Goal: Information Seeking & Learning: Learn about a topic

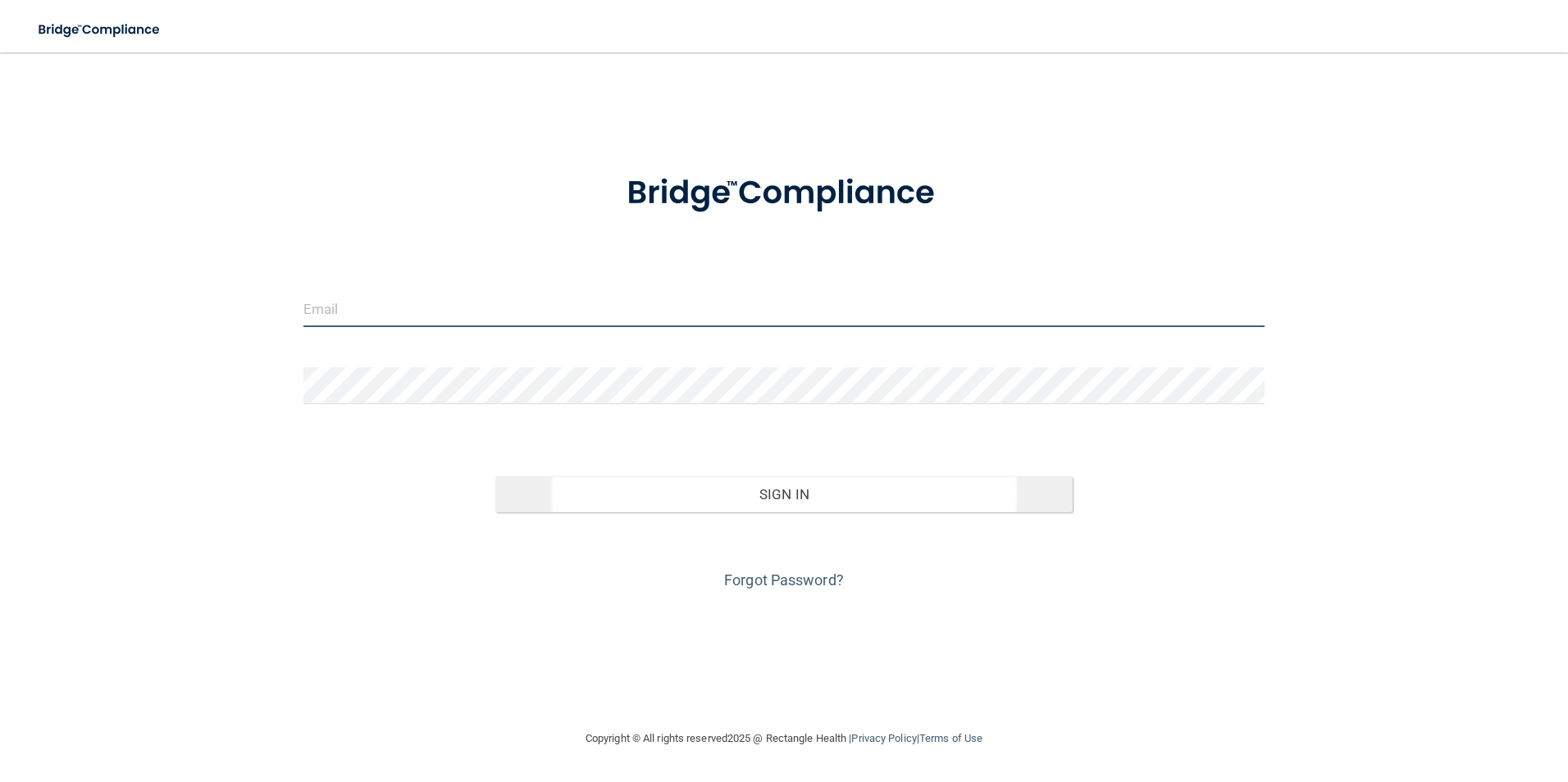
type input "[EMAIL_ADDRESS][DOMAIN_NAME]"
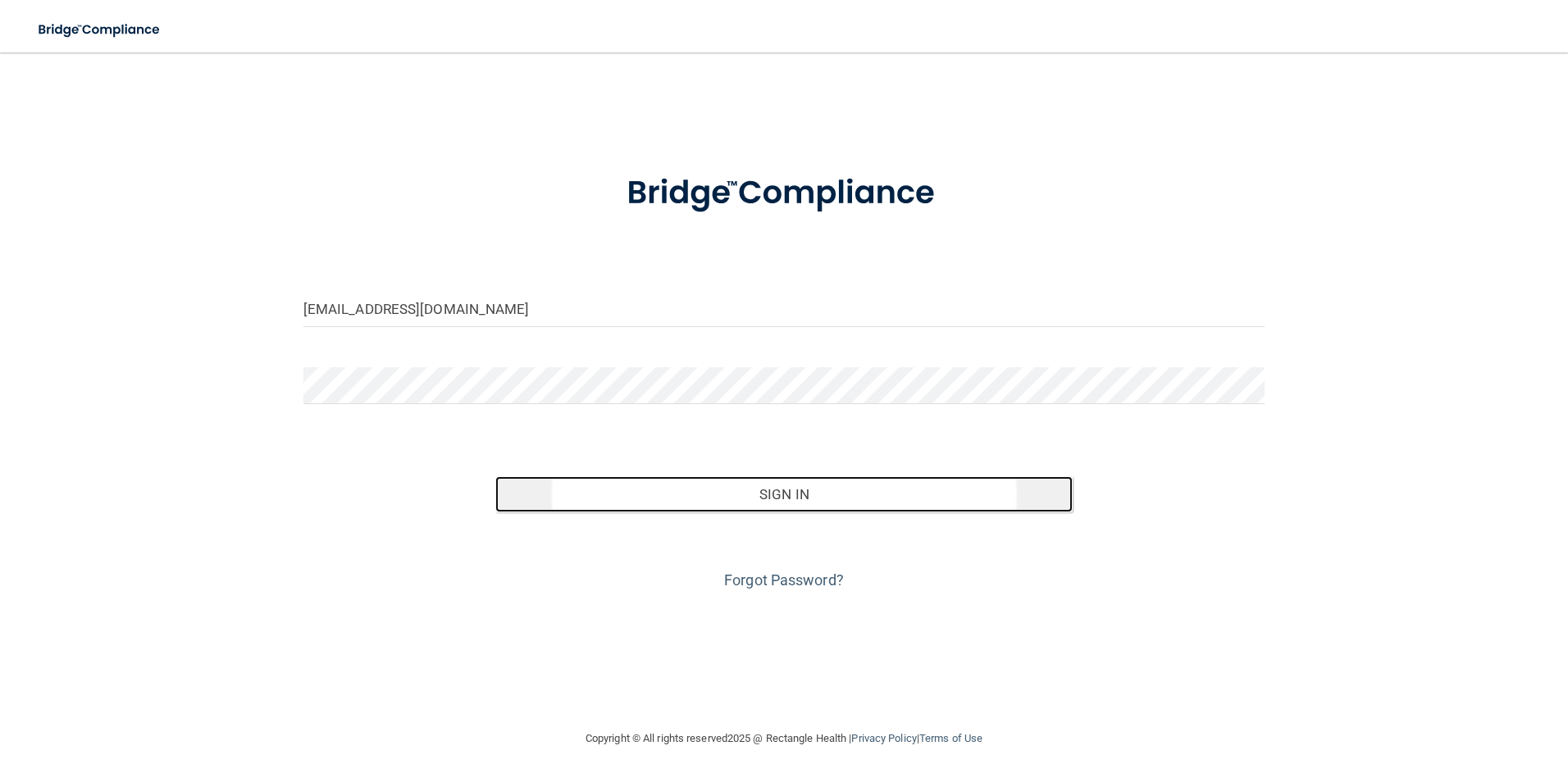
click at [743, 493] on button "Sign In" at bounding box center [783, 494] width 577 height 36
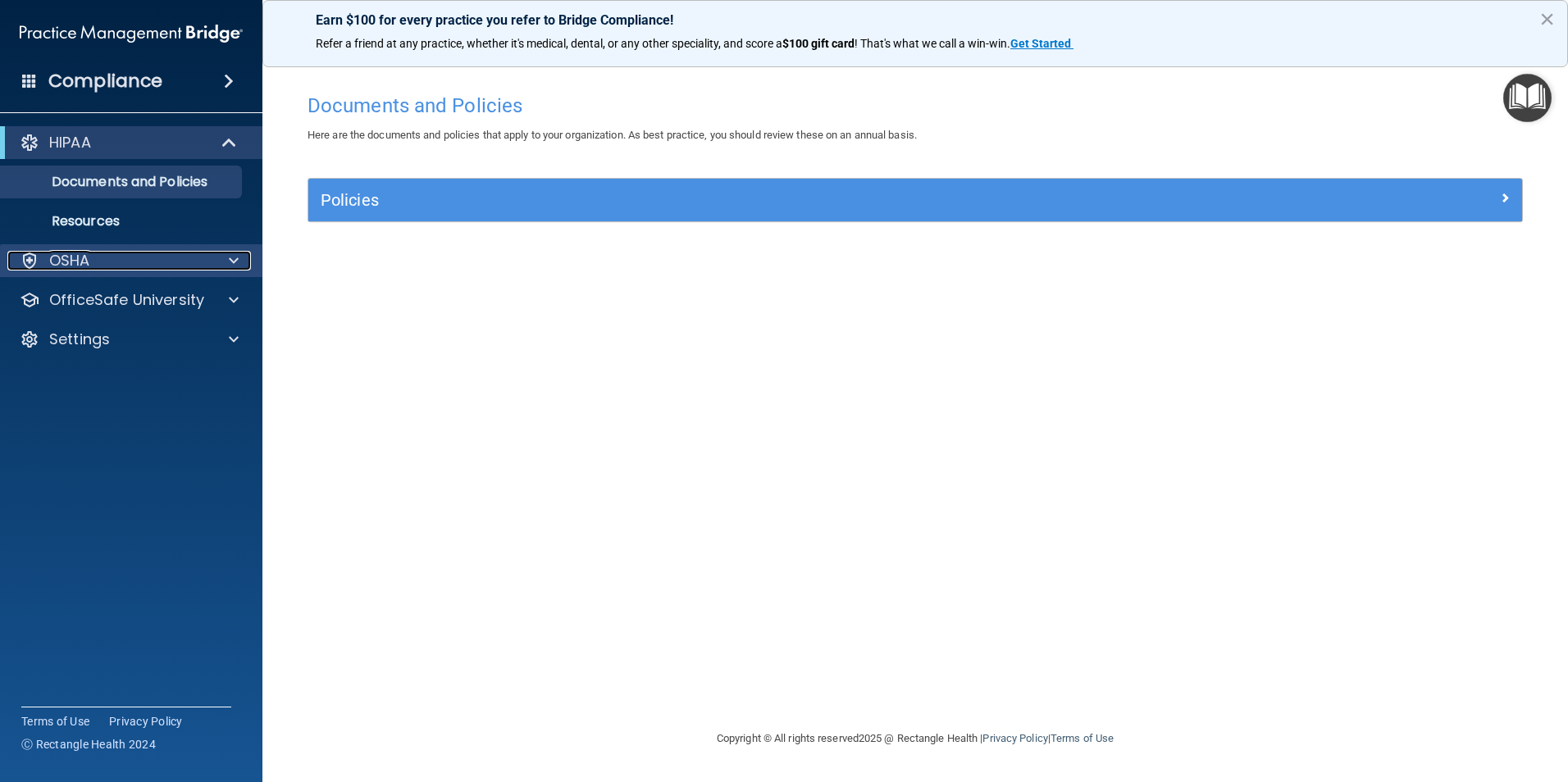
click at [126, 260] on div "OSHA" at bounding box center [108, 261] width 203 height 20
click at [131, 255] on div "OSHA" at bounding box center [108, 261] width 203 height 20
click at [219, 135] on div at bounding box center [229, 143] width 40 height 20
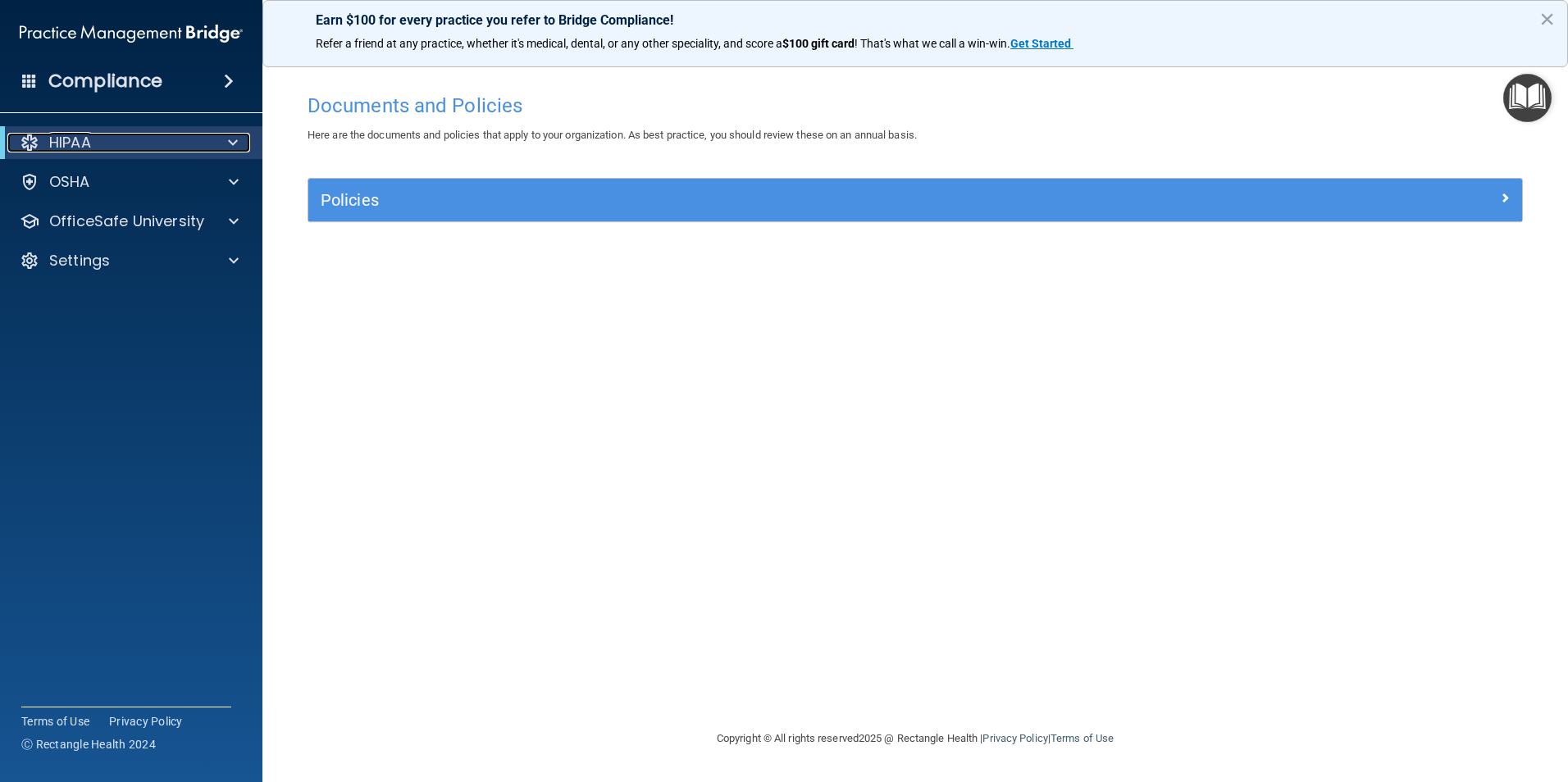
click at [219, 135] on div at bounding box center [229, 143] width 40 height 20
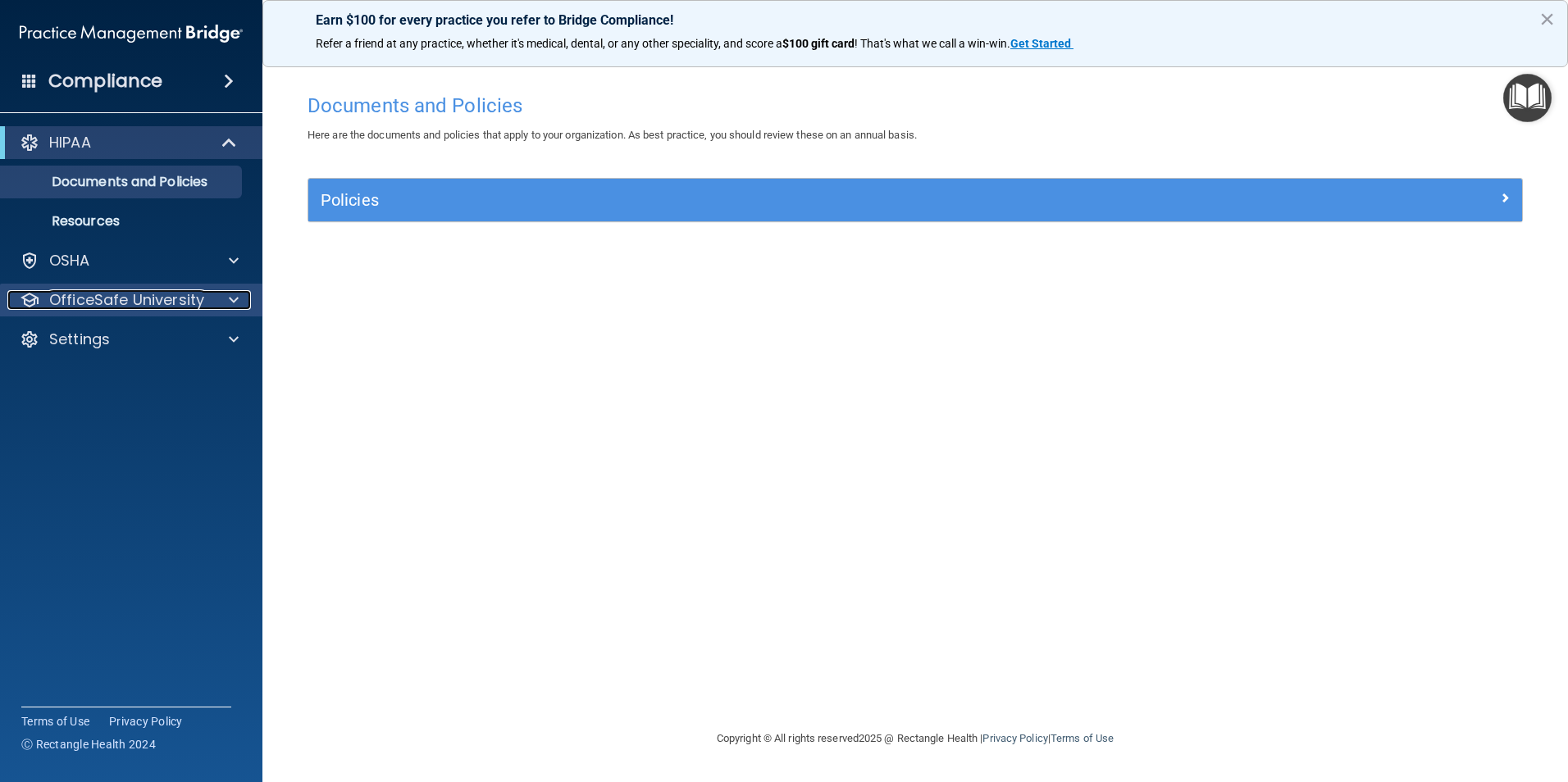
click at [236, 298] on span at bounding box center [233, 300] width 10 height 20
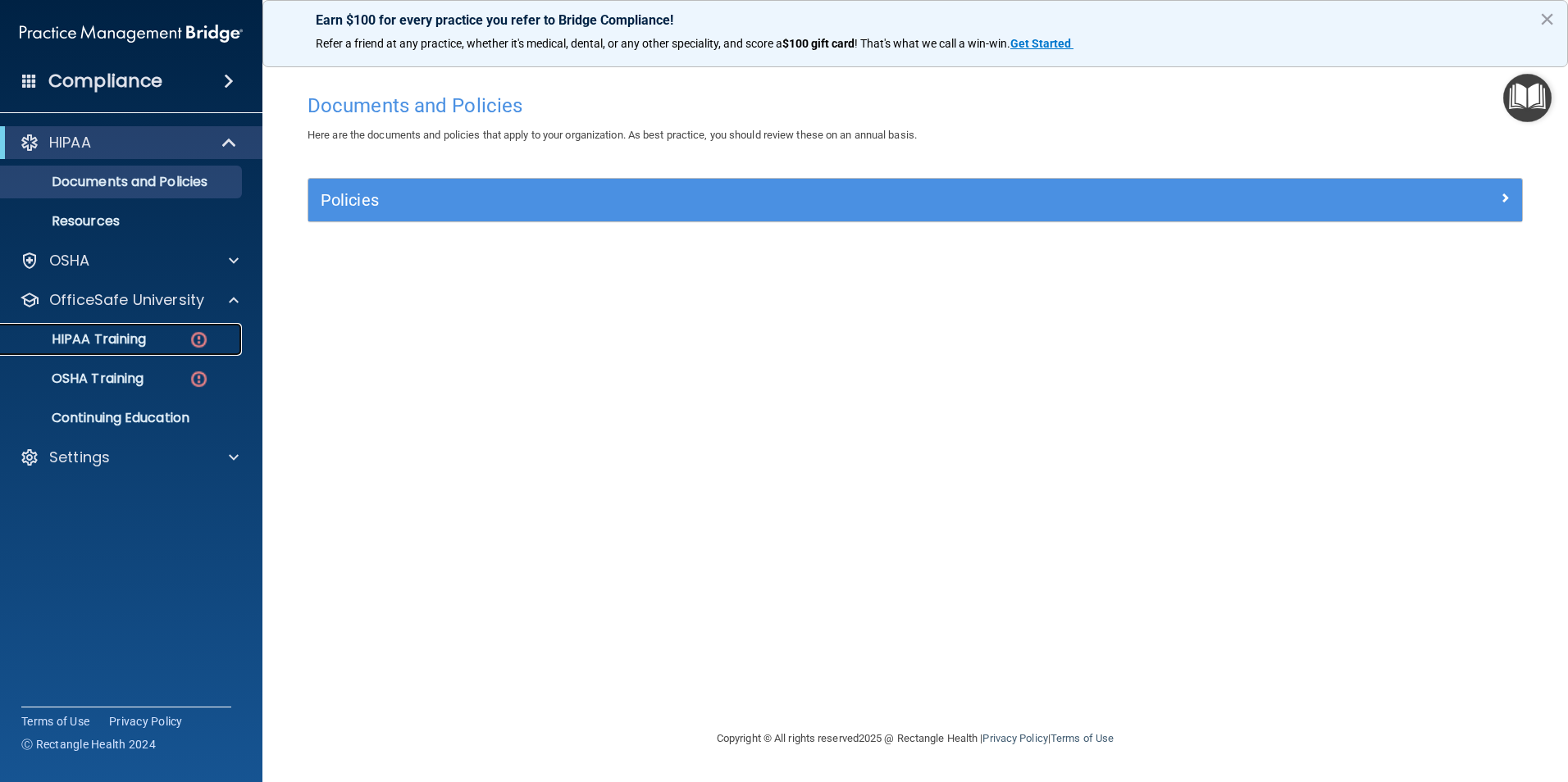
click at [192, 338] on img at bounding box center [199, 340] width 21 height 21
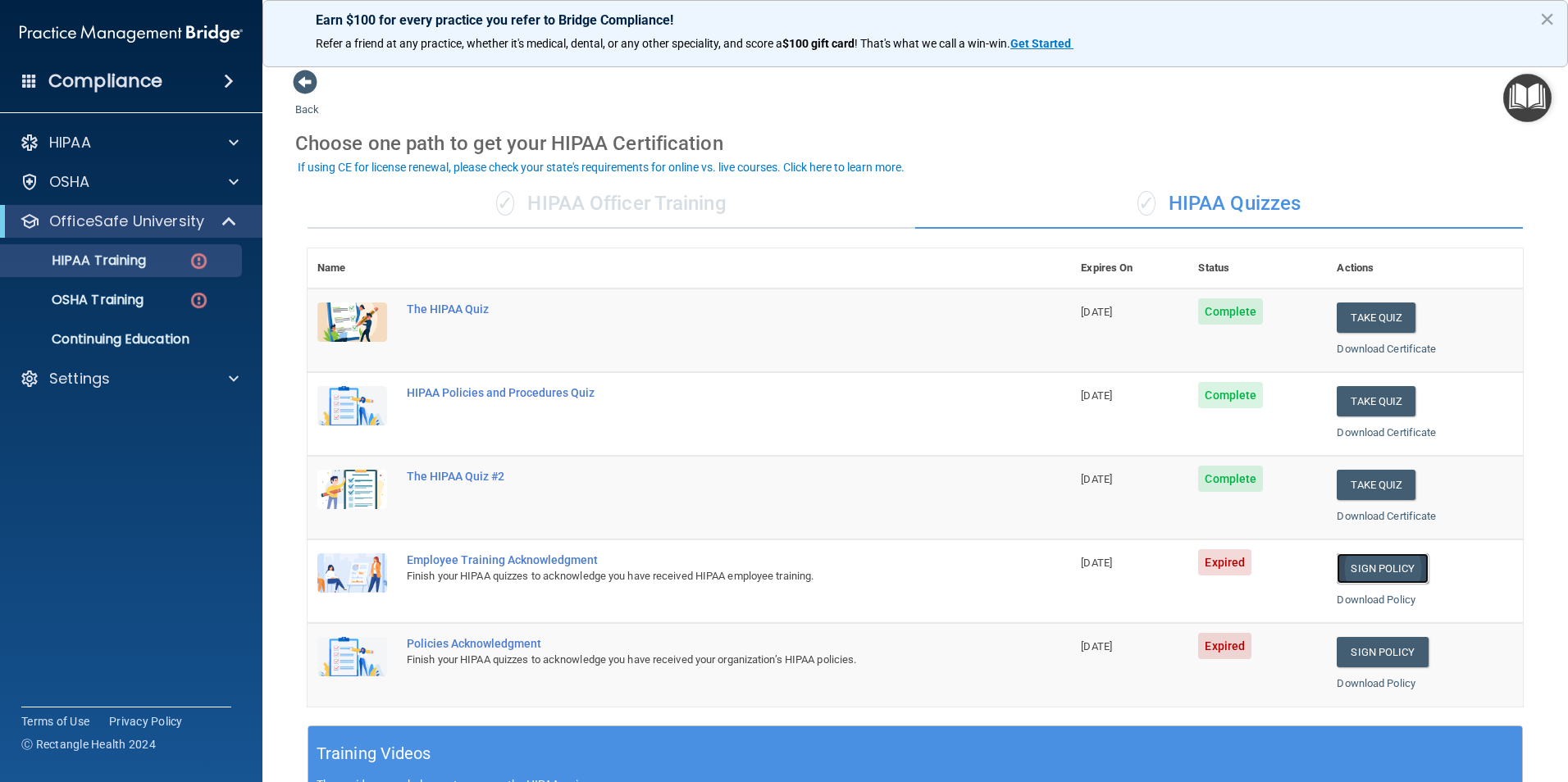
click at [1365, 575] on link "Sign Policy" at bounding box center [1382, 569] width 91 height 31
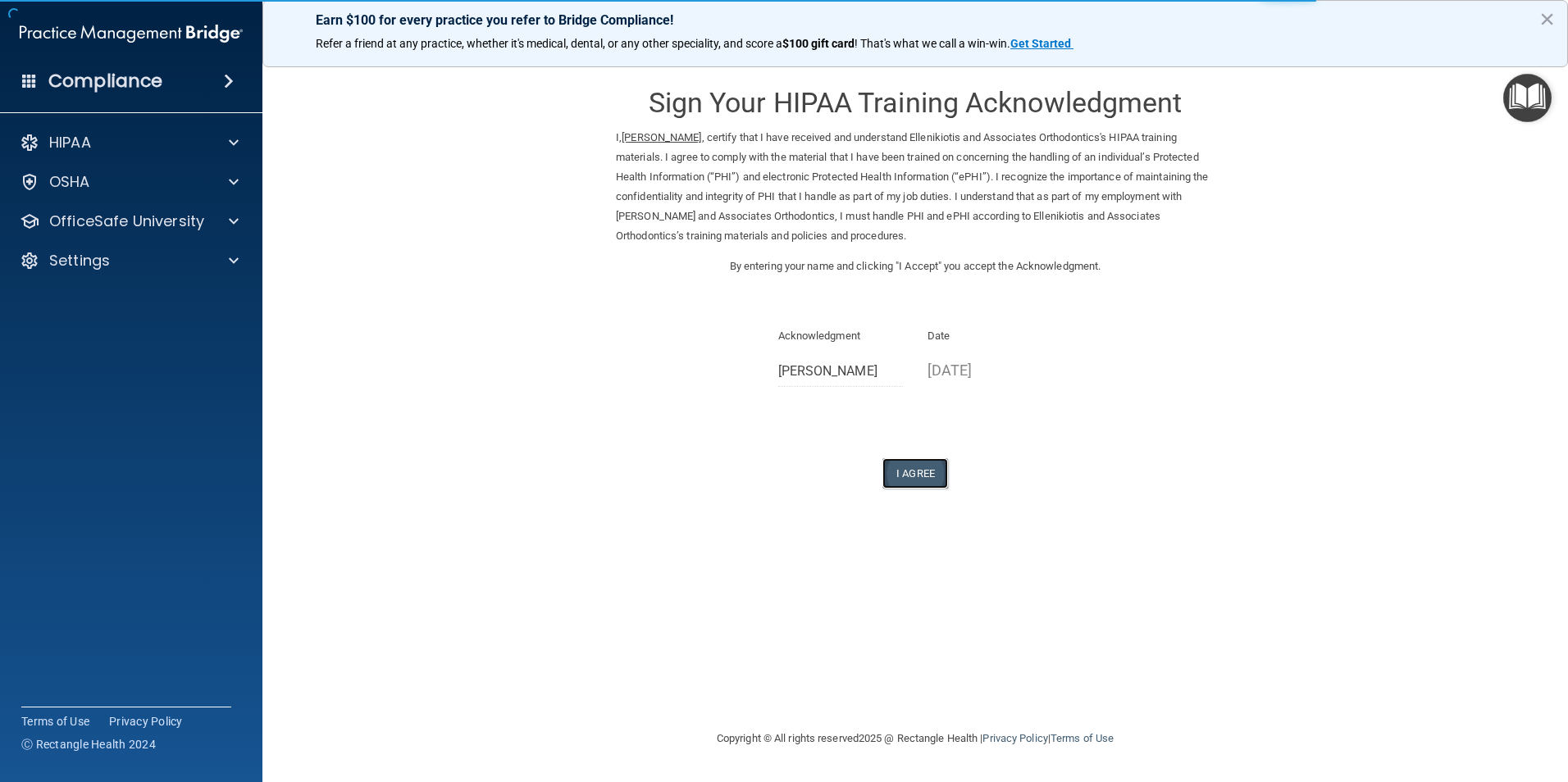
click at [924, 479] on button "I Agree" at bounding box center [915, 473] width 66 height 31
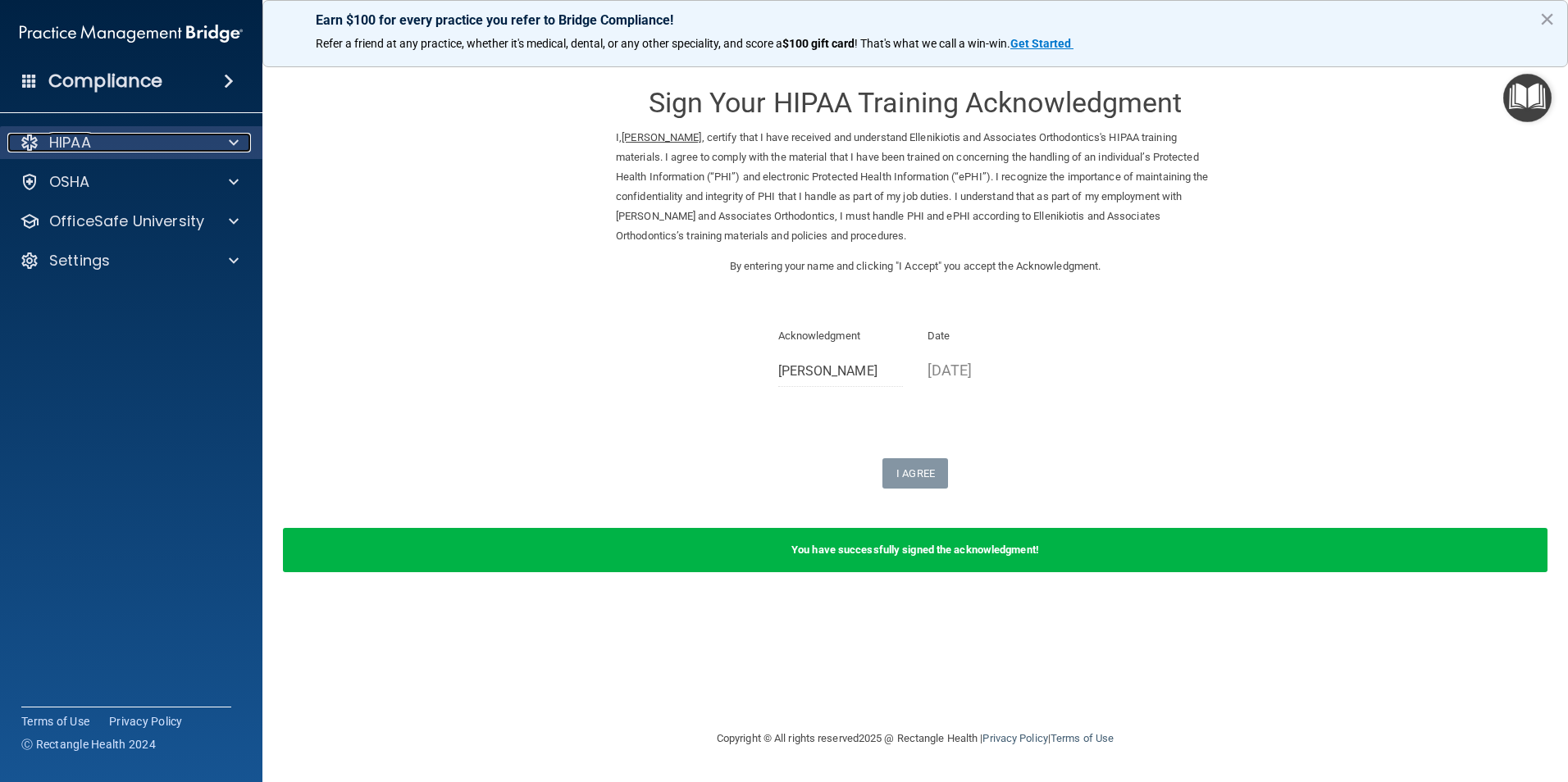
click at [234, 141] on span at bounding box center [233, 143] width 10 height 20
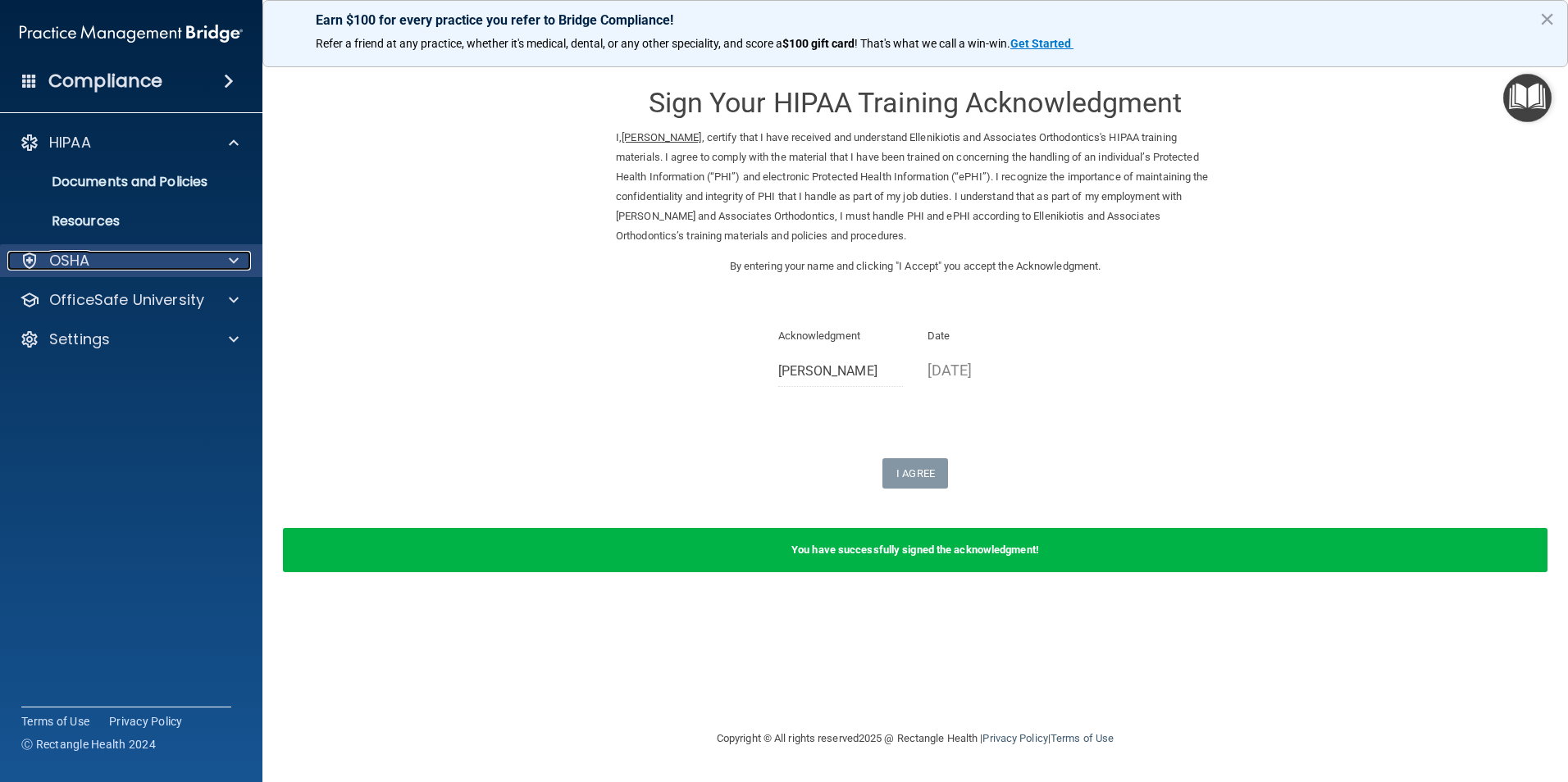
click at [191, 260] on div "OSHA" at bounding box center [108, 261] width 203 height 20
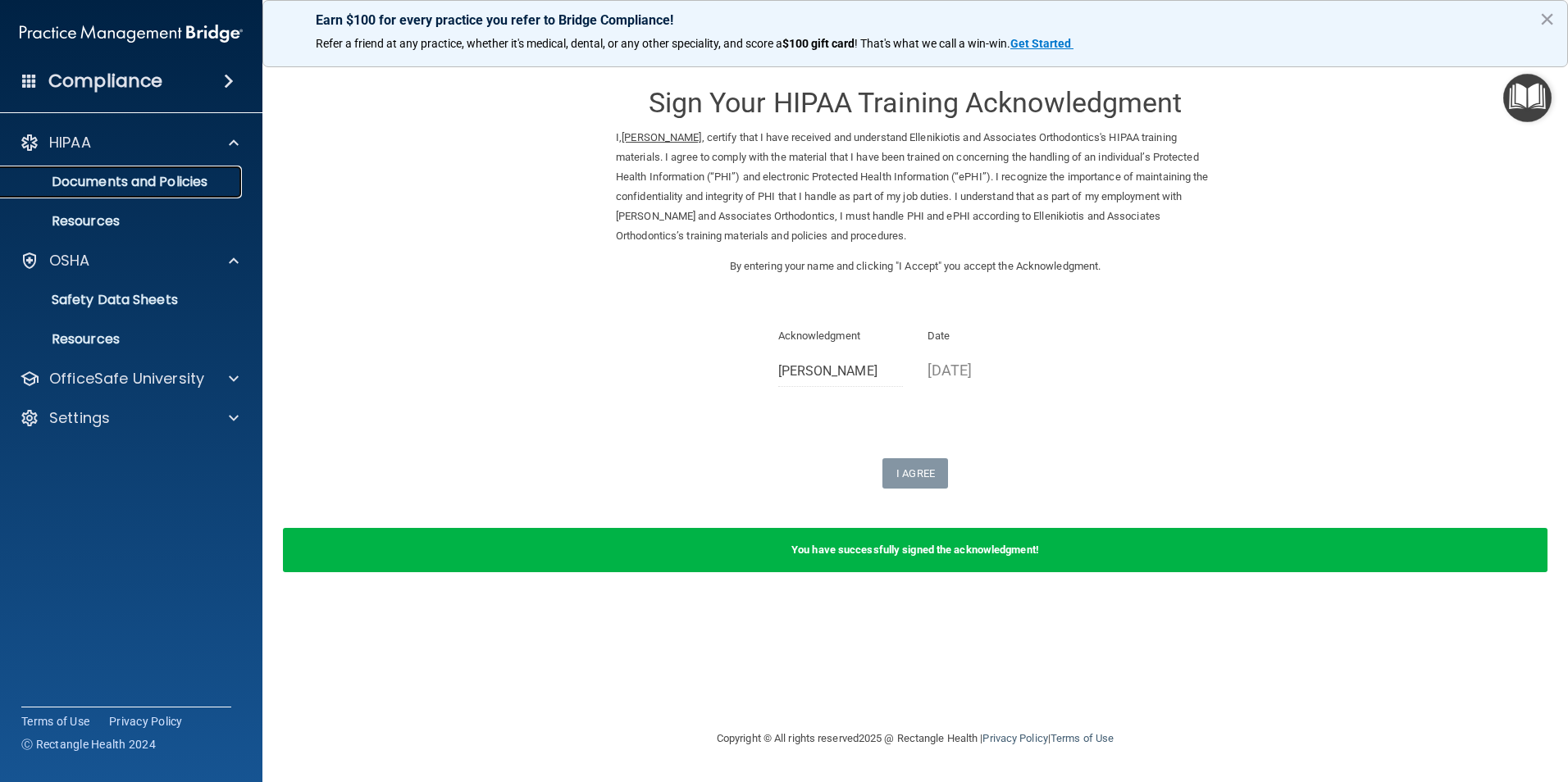
click at [132, 187] on p "Documents and Policies" at bounding box center [123, 182] width 224 height 16
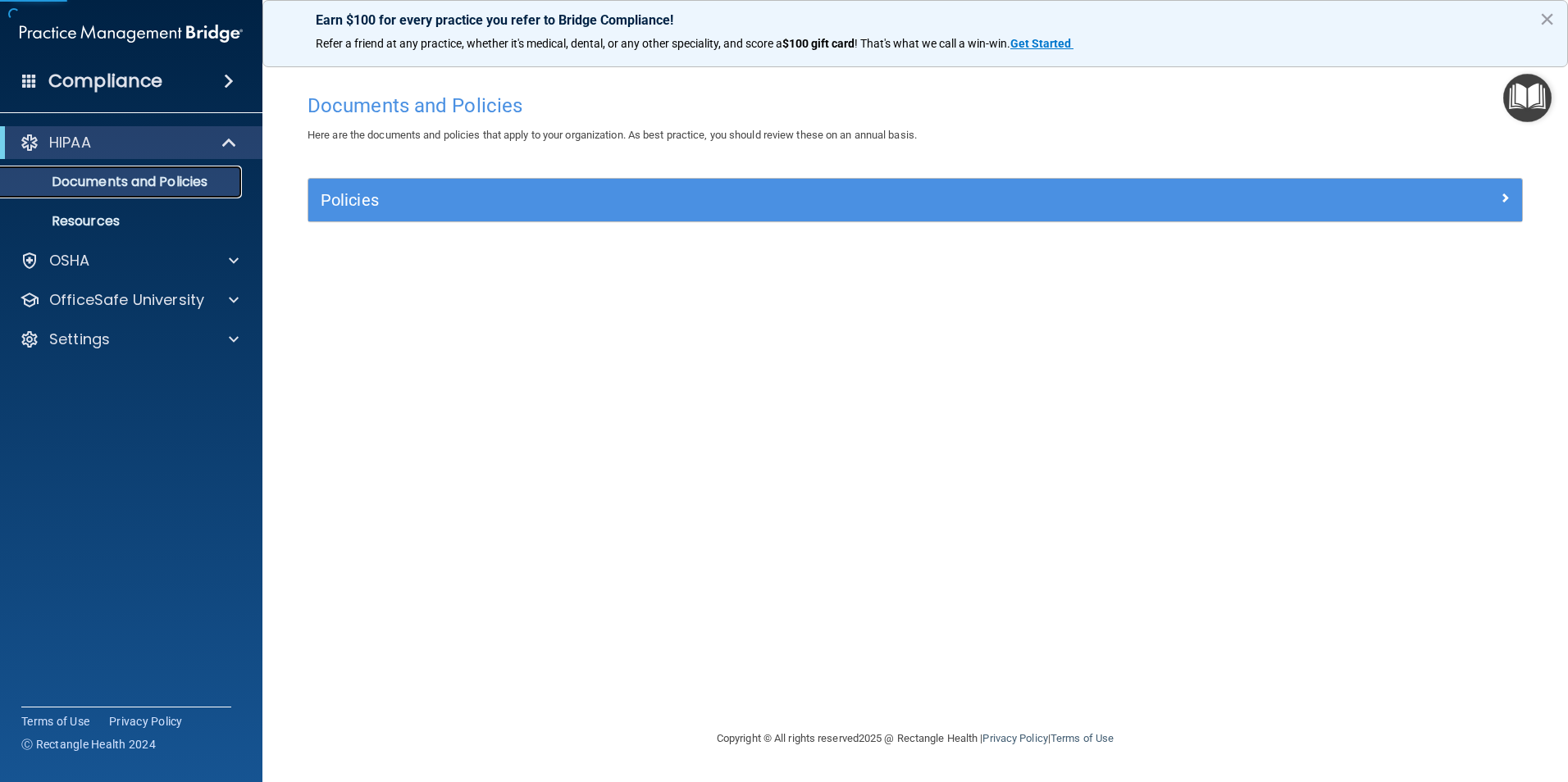
click at [132, 186] on p "Documents and Policies" at bounding box center [123, 182] width 224 height 16
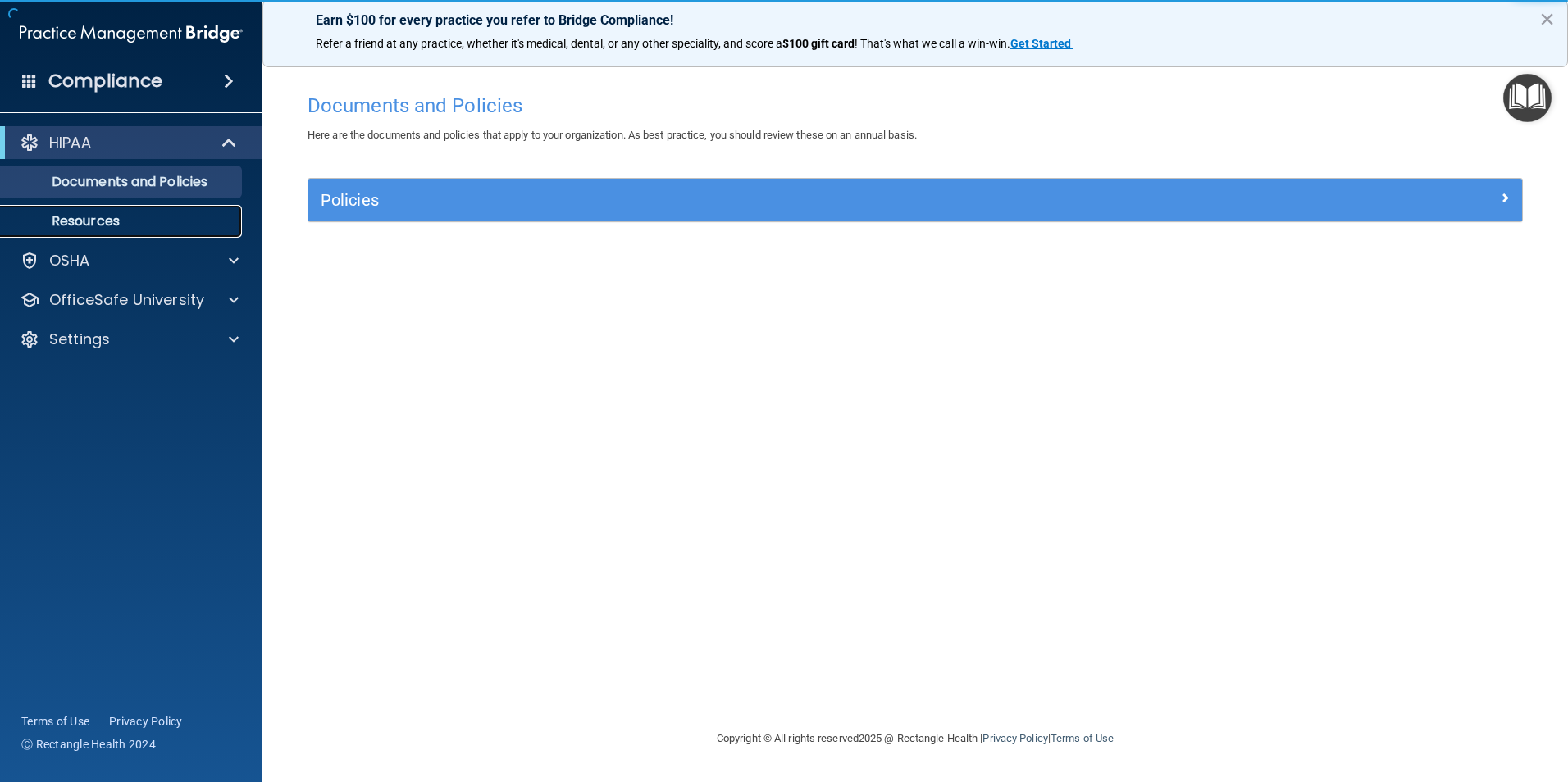
click at [128, 218] on p "Resources" at bounding box center [123, 221] width 224 height 16
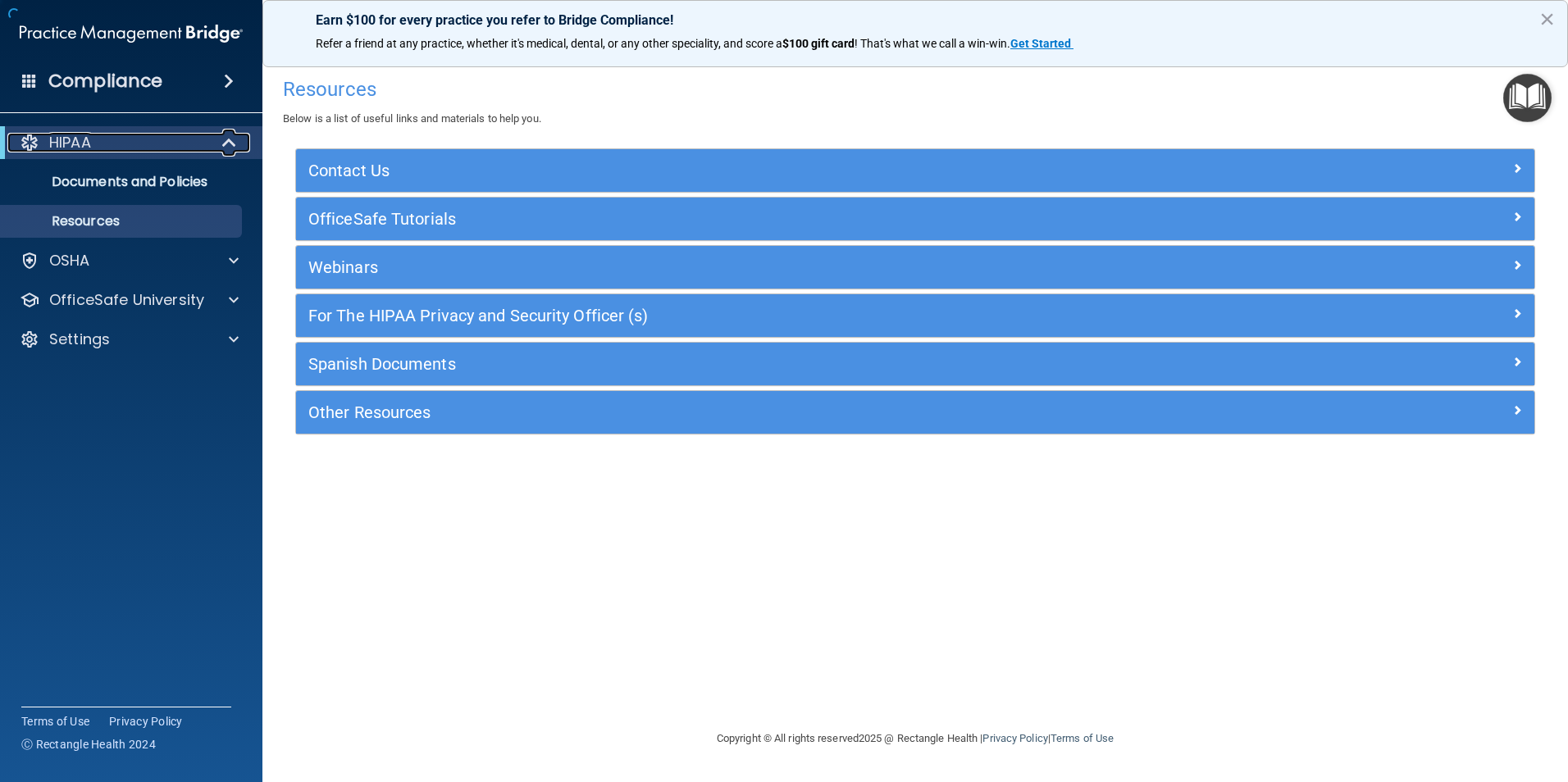
click at [231, 135] on span at bounding box center [230, 143] width 14 height 20
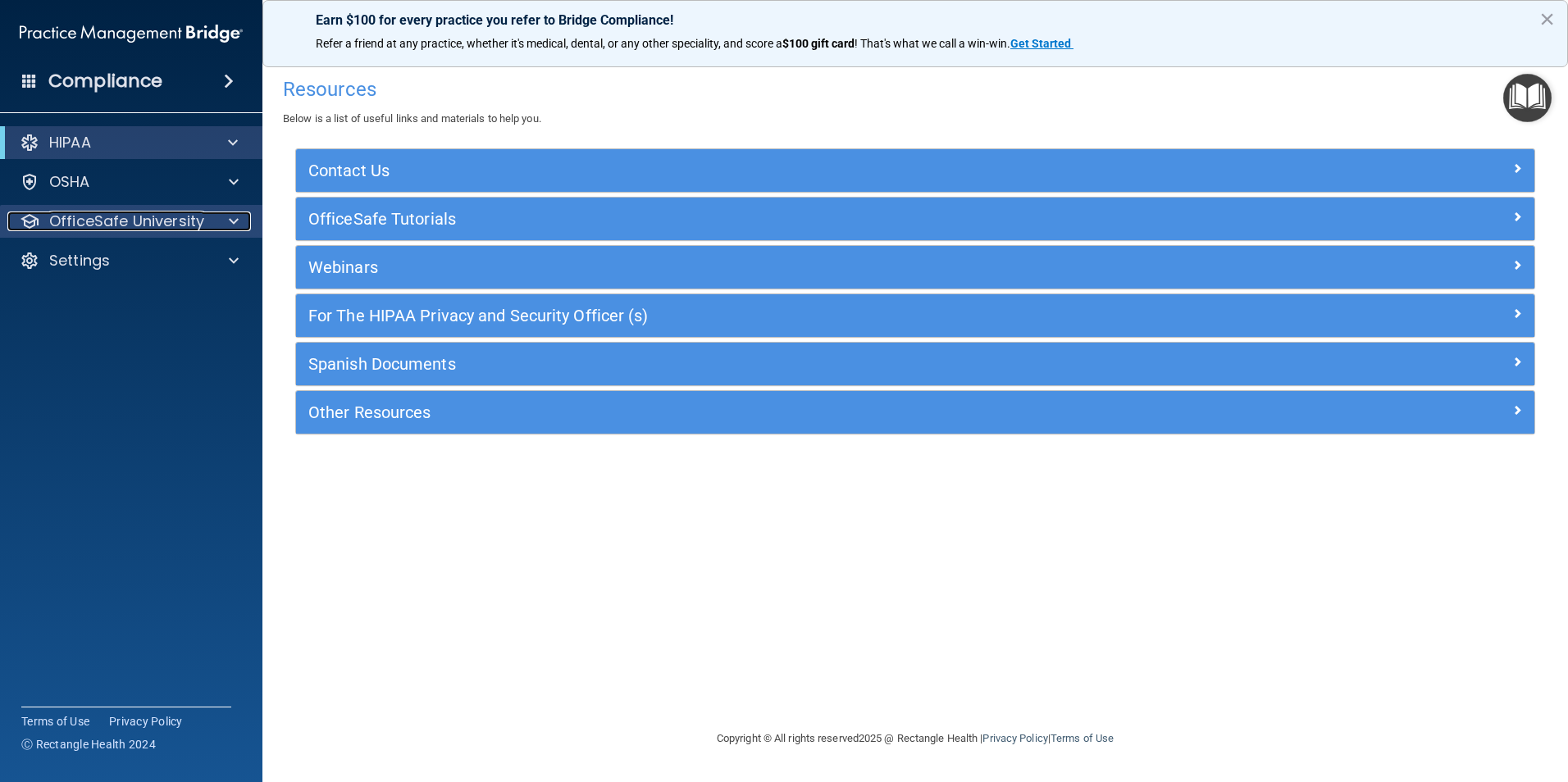
click at [238, 220] on span at bounding box center [233, 221] width 10 height 20
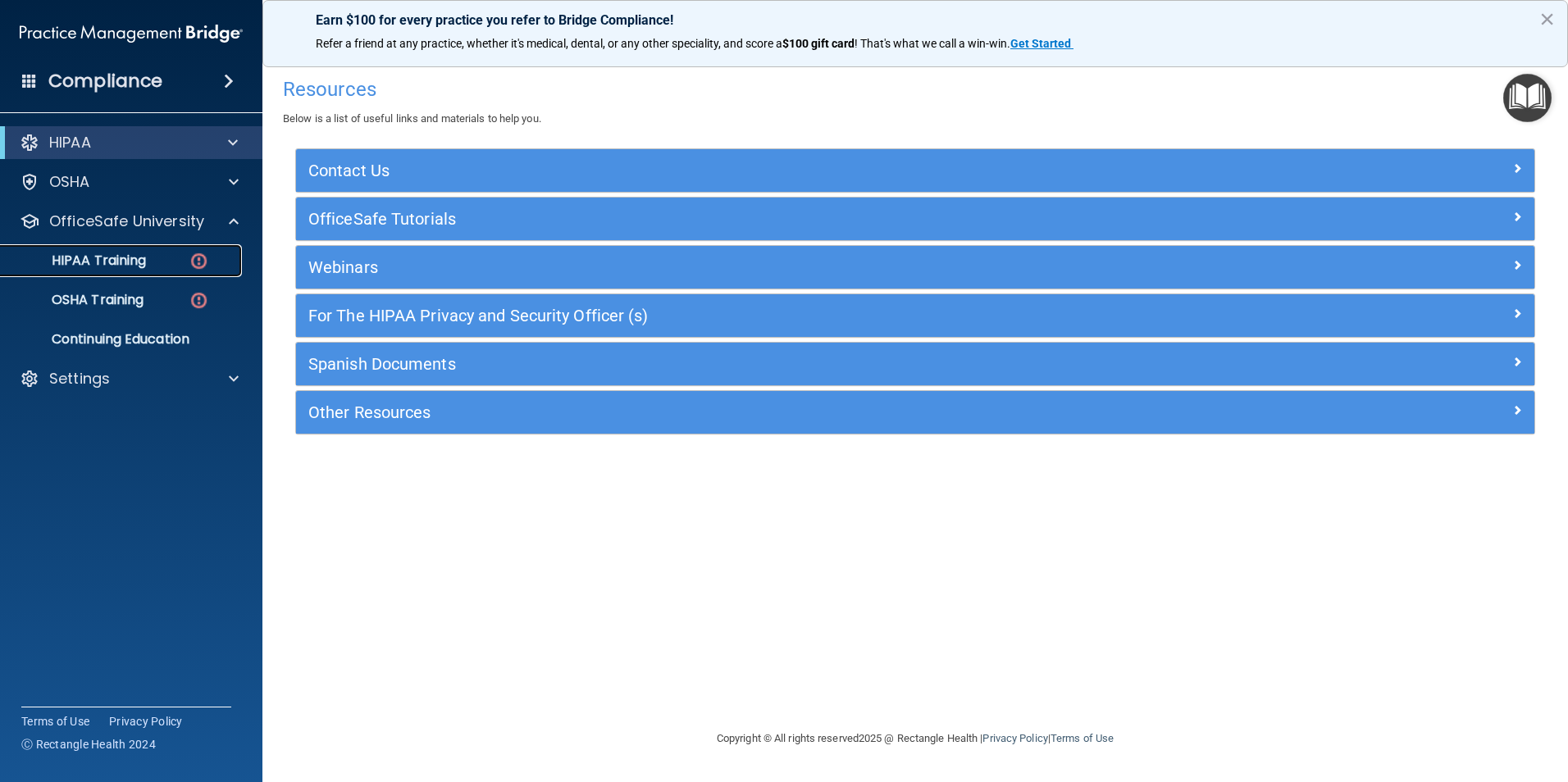
click at [195, 251] on img at bounding box center [199, 261] width 21 height 21
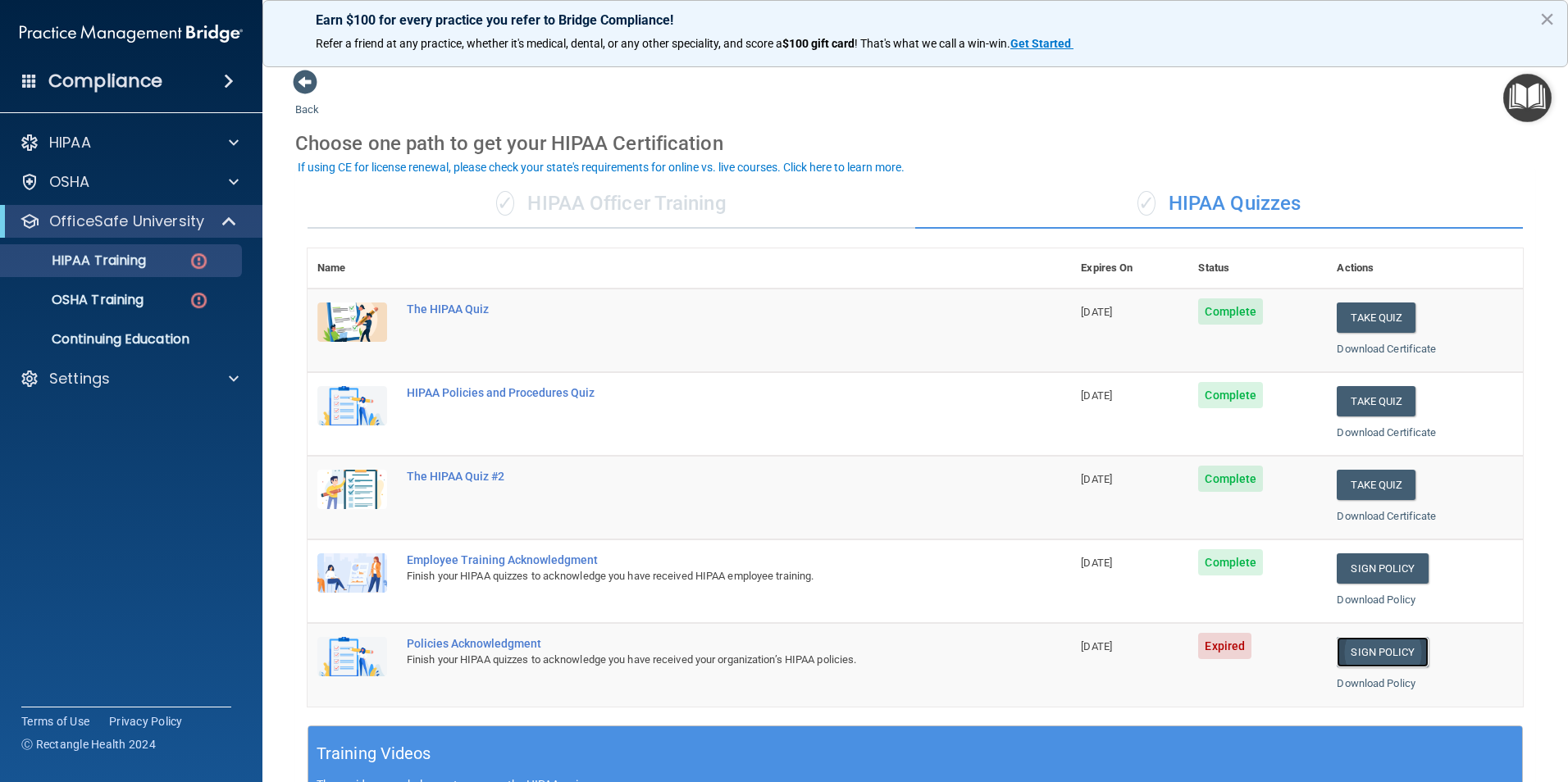
click at [1353, 646] on link "Sign Policy" at bounding box center [1382, 652] width 91 height 31
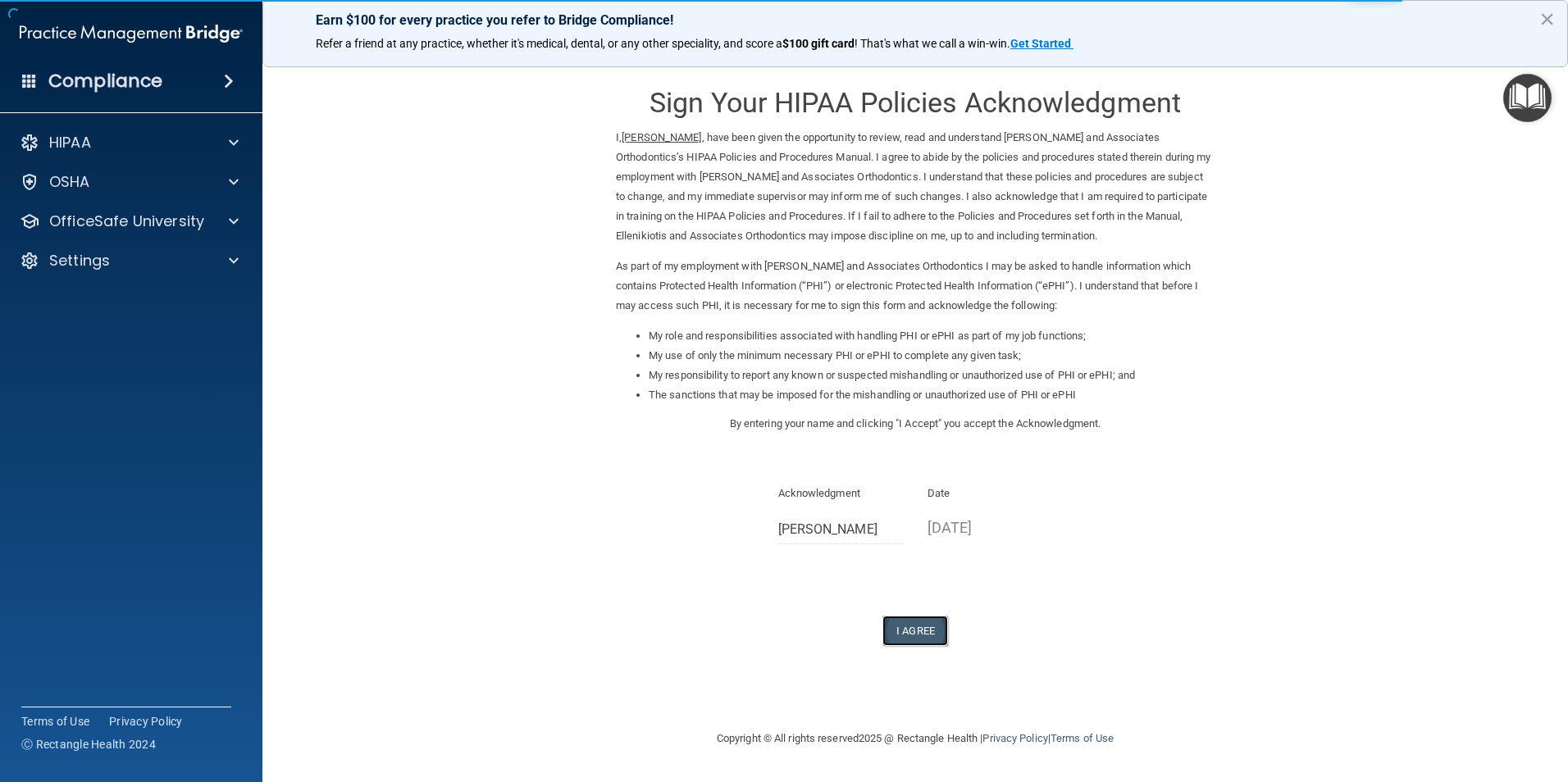
click at [926, 631] on button "I Agree" at bounding box center [915, 631] width 66 height 31
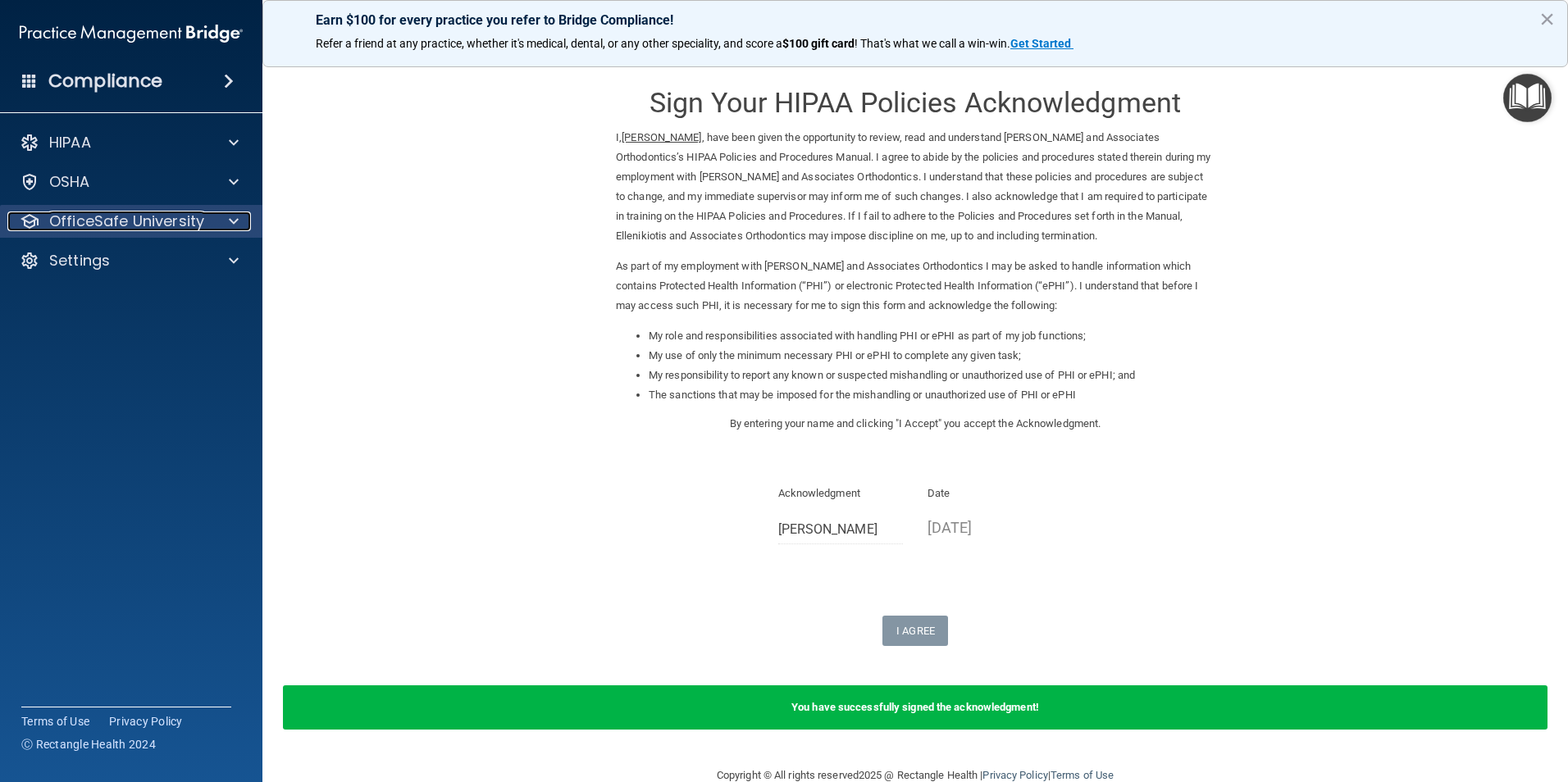
click at [179, 213] on p "OfficeSafe University" at bounding box center [126, 221] width 155 height 20
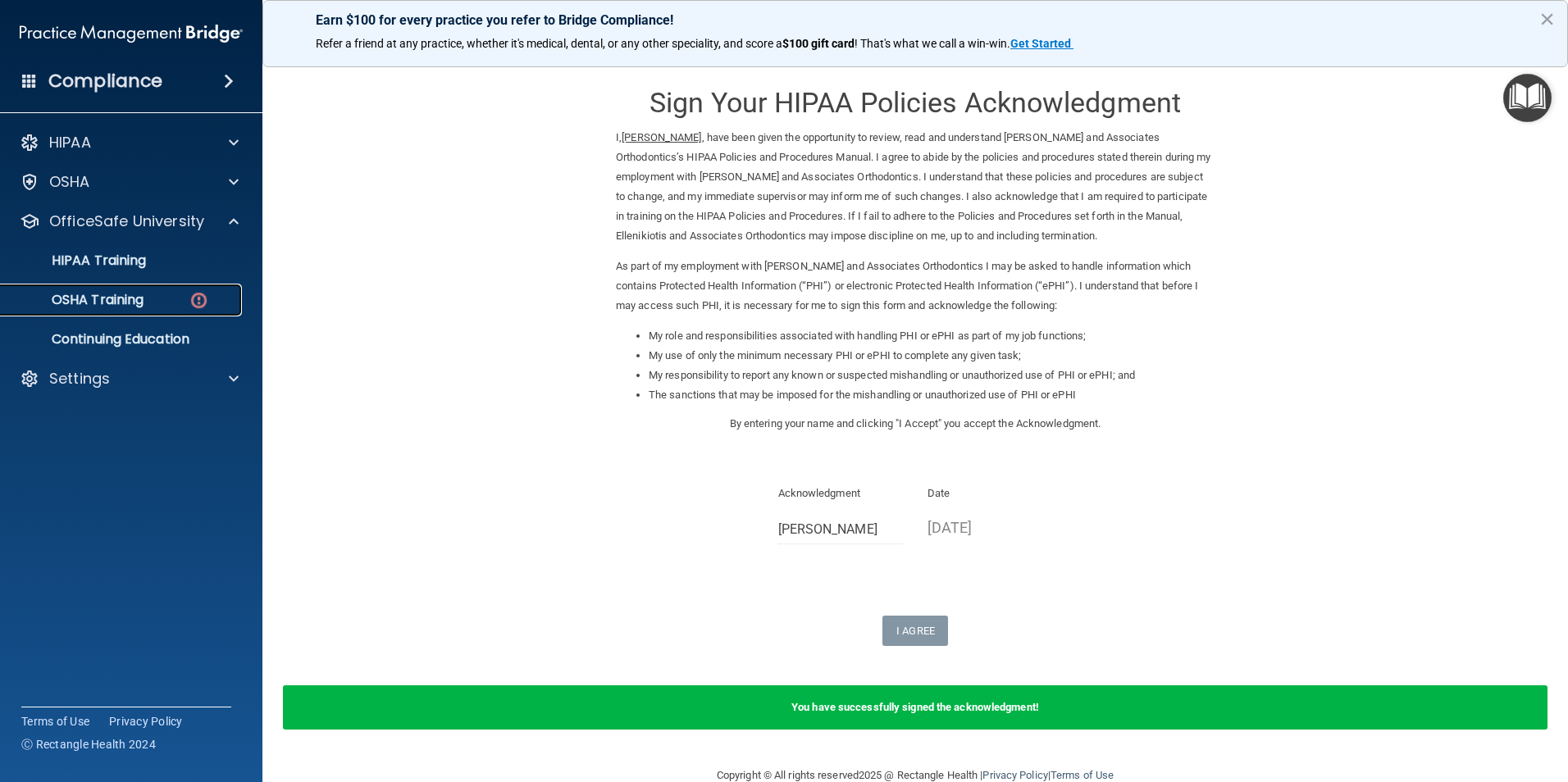
click at [205, 299] on img at bounding box center [199, 300] width 21 height 21
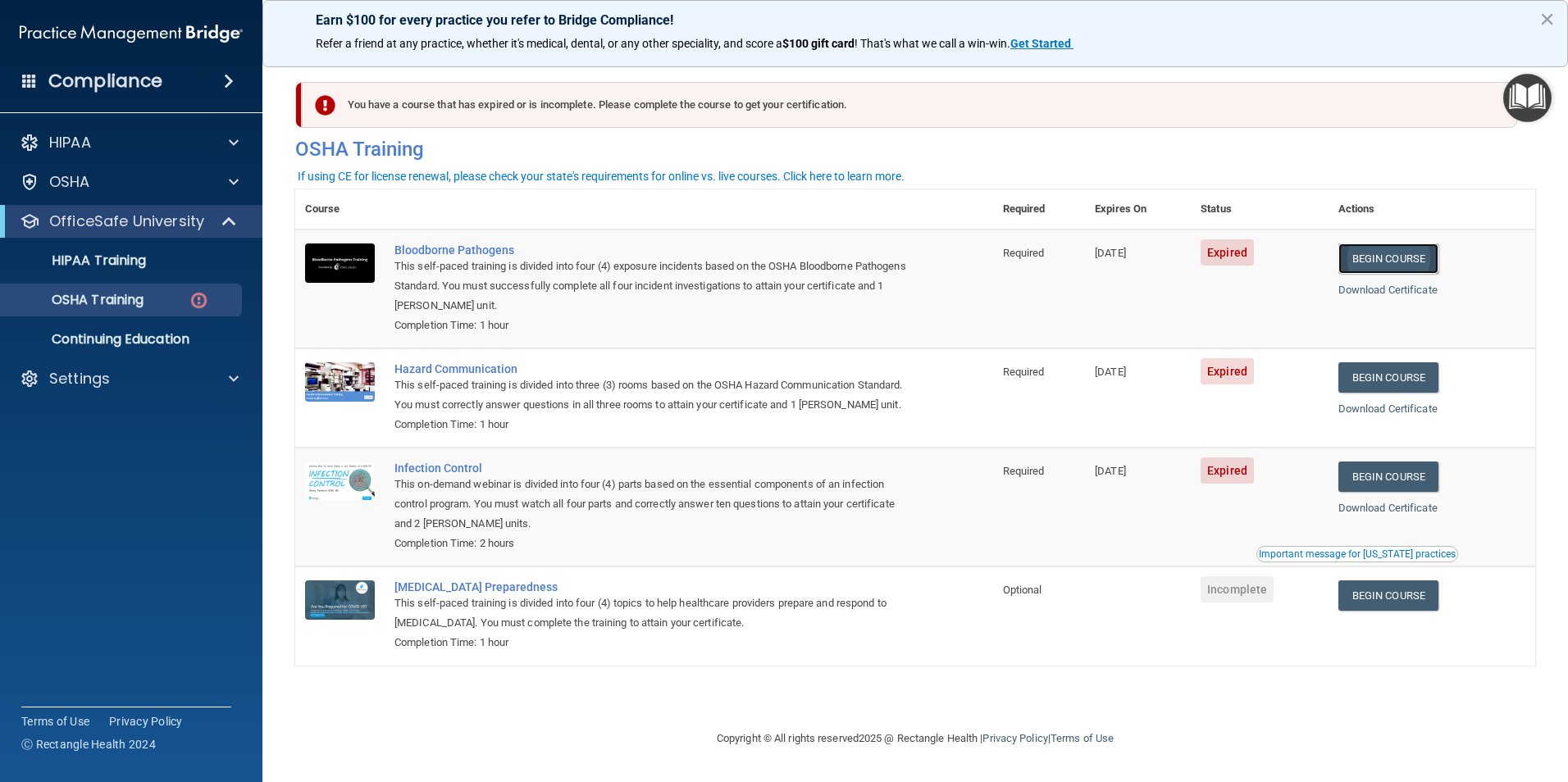
click at [1399, 253] on link "Begin Course" at bounding box center [1388, 259] width 100 height 31
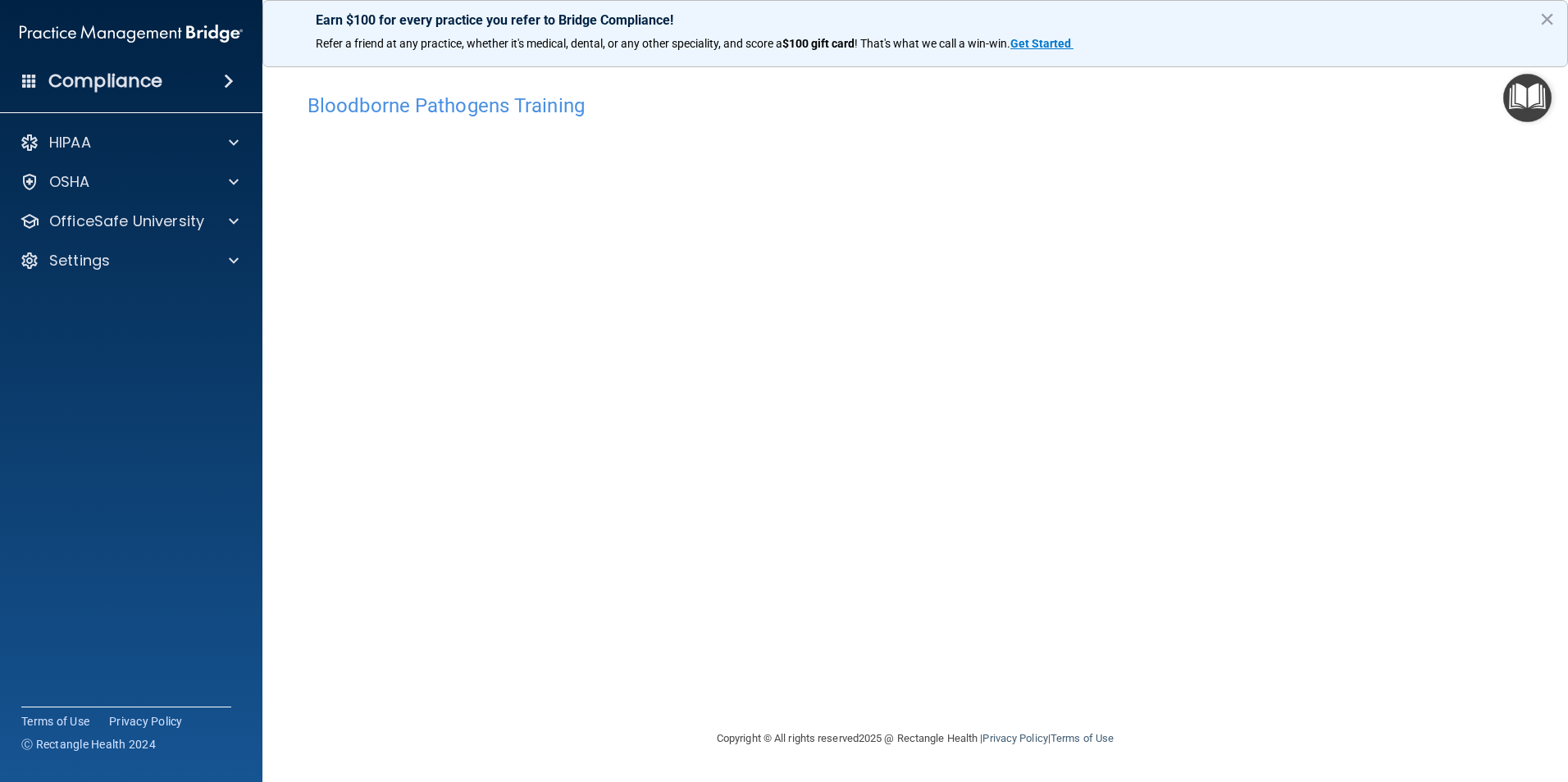
click at [1200, 650] on div "Bloodborne Pathogens Training This course doesn’t expire until 08/26/2025. Are …" at bounding box center [915, 406] width 1240 height 644
click at [232, 217] on span at bounding box center [233, 221] width 10 height 20
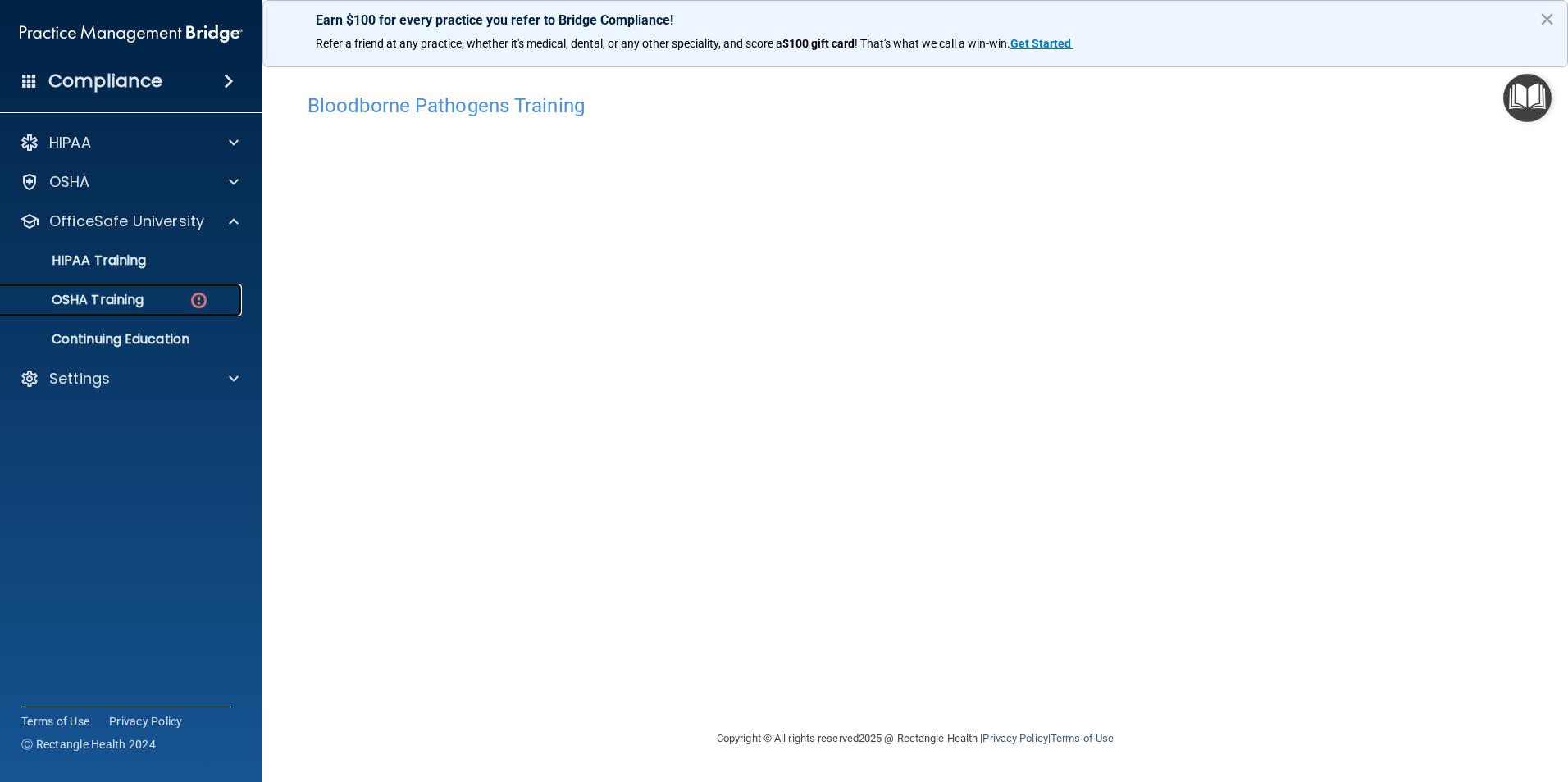
click at [151, 306] on div "OSHA Training" at bounding box center [123, 300] width 224 height 16
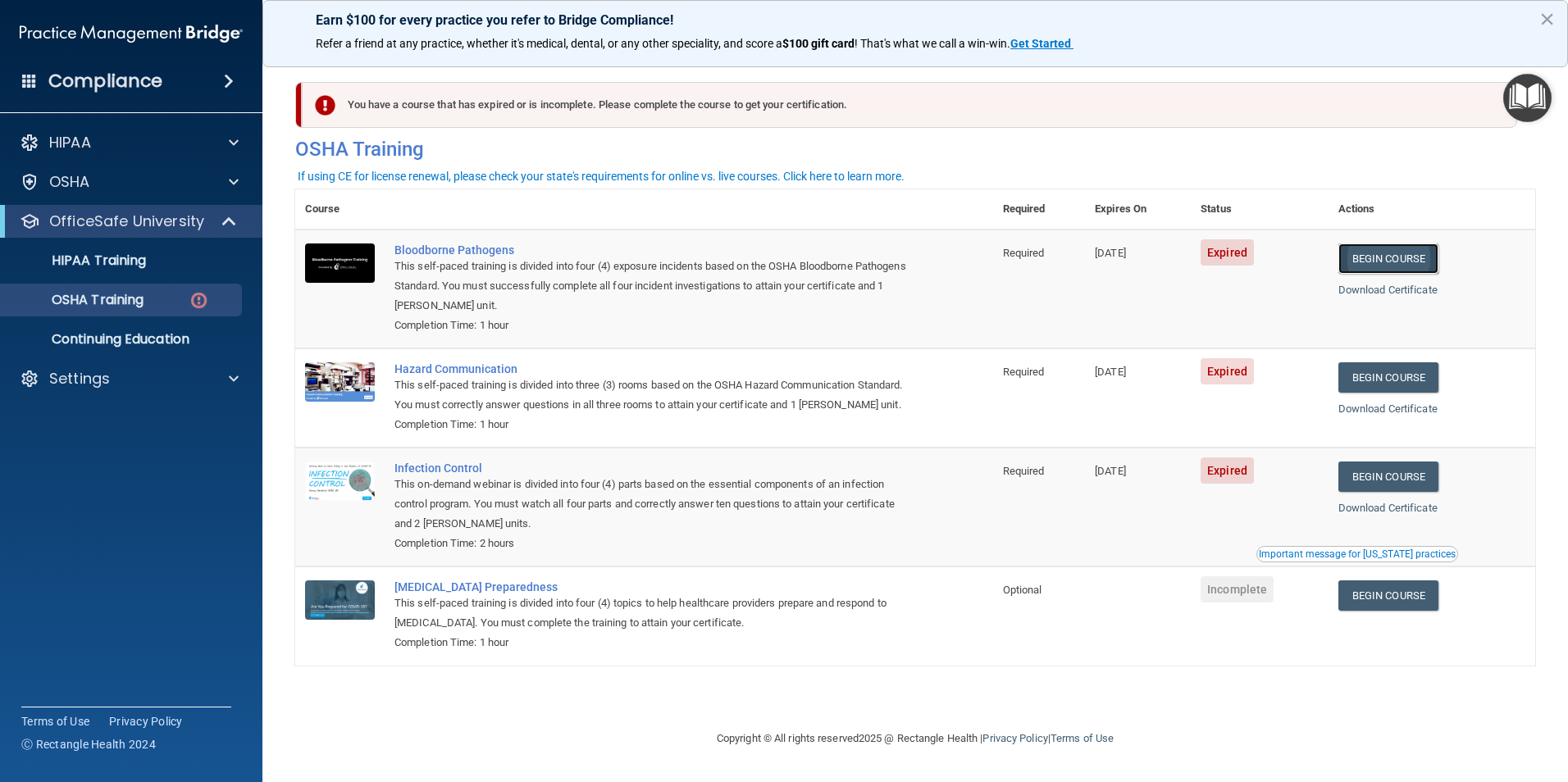
click at [1428, 261] on link "Begin Course" at bounding box center [1388, 259] width 100 height 31
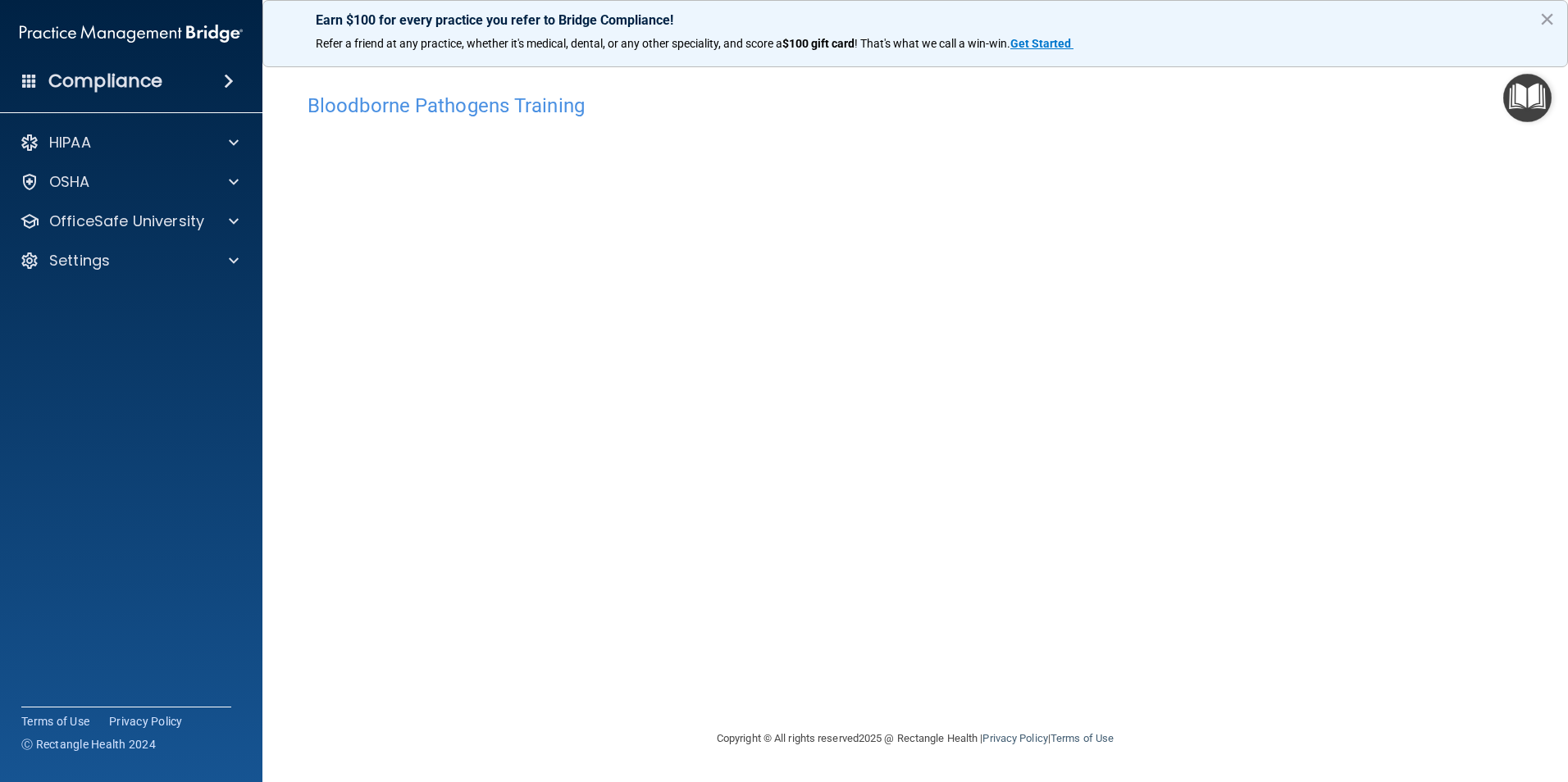
click at [1191, 680] on div "Bloodborne Pathogens Training This course doesn’t expire until [DATE]. Are you …" at bounding box center [915, 406] width 1240 height 644
click at [1548, 15] on button "×" at bounding box center [1546, 18] width 15 height 26
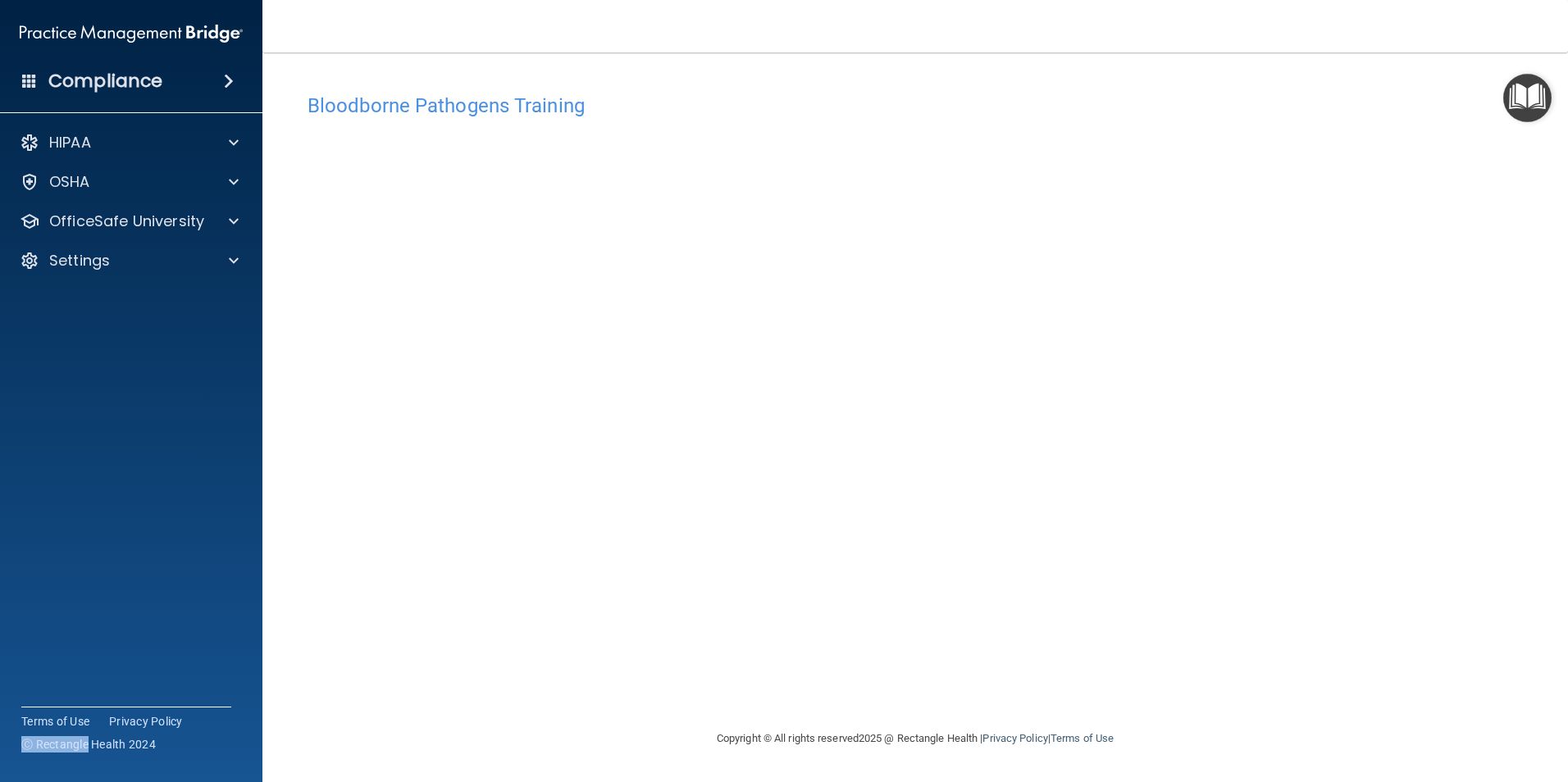
drag, startPoint x: 3, startPoint y: 787, endPoint x: 113, endPoint y: 824, distance: 116.1
click at [113, 781] on html "Compliance HIPAA Documents and Policies Report an Incident Business Associates …" at bounding box center [784, 391] width 1568 height 782
click at [245, 177] on div at bounding box center [230, 182] width 41 height 20
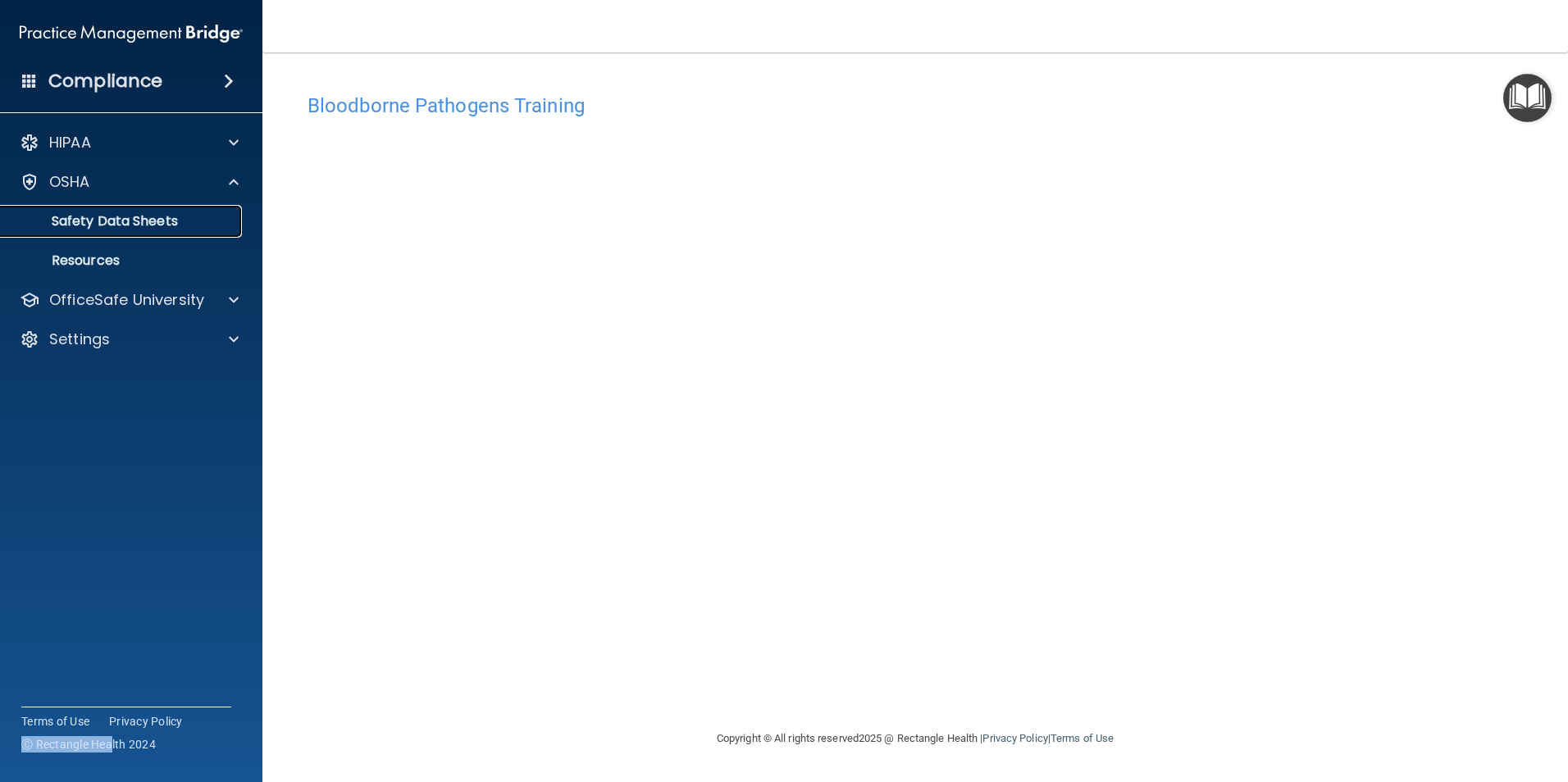
click at [210, 209] on link "Safety Data Sheets" at bounding box center [113, 221] width 258 height 33
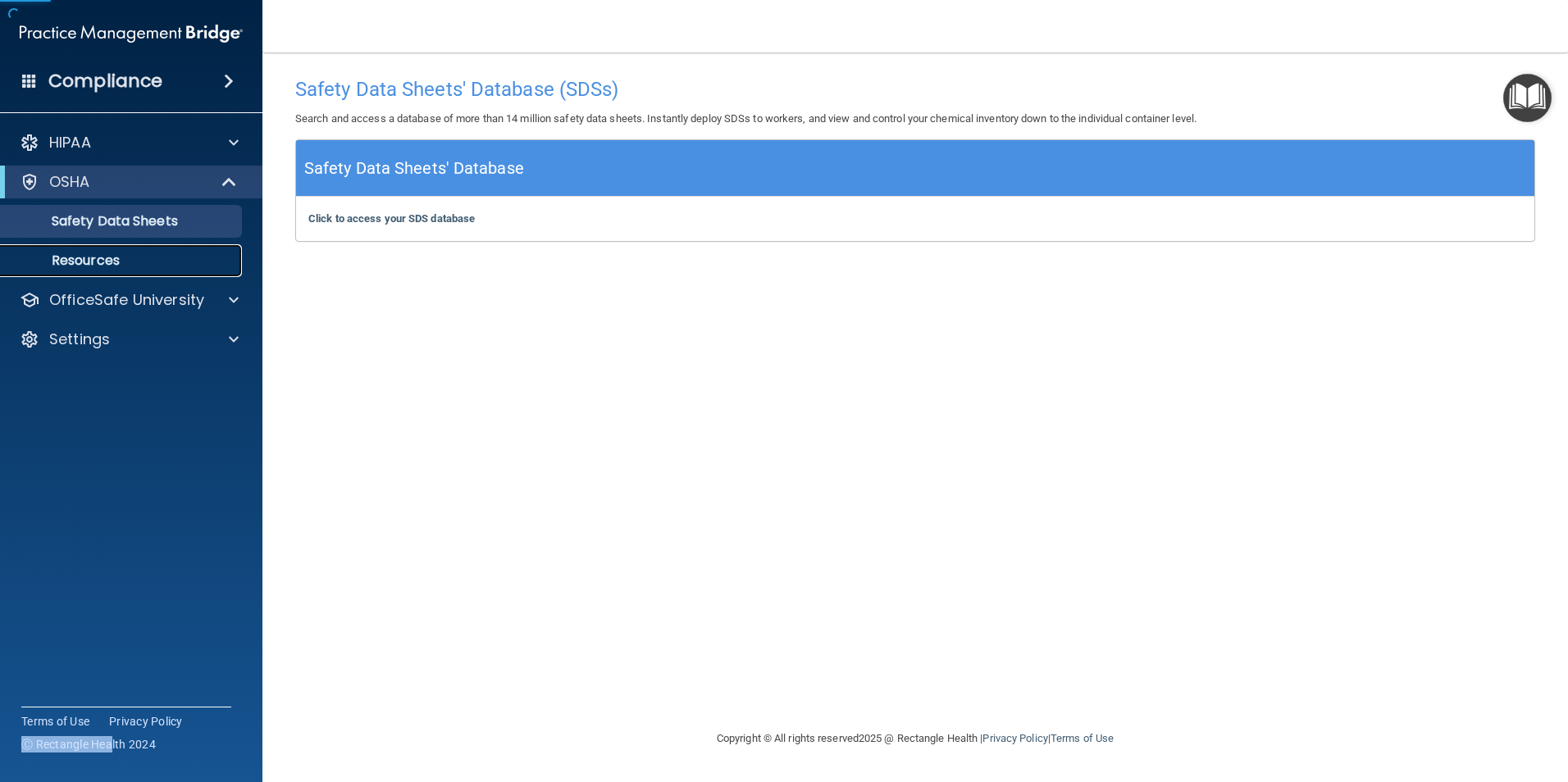
click at [204, 262] on p "Resources" at bounding box center [123, 261] width 224 height 16
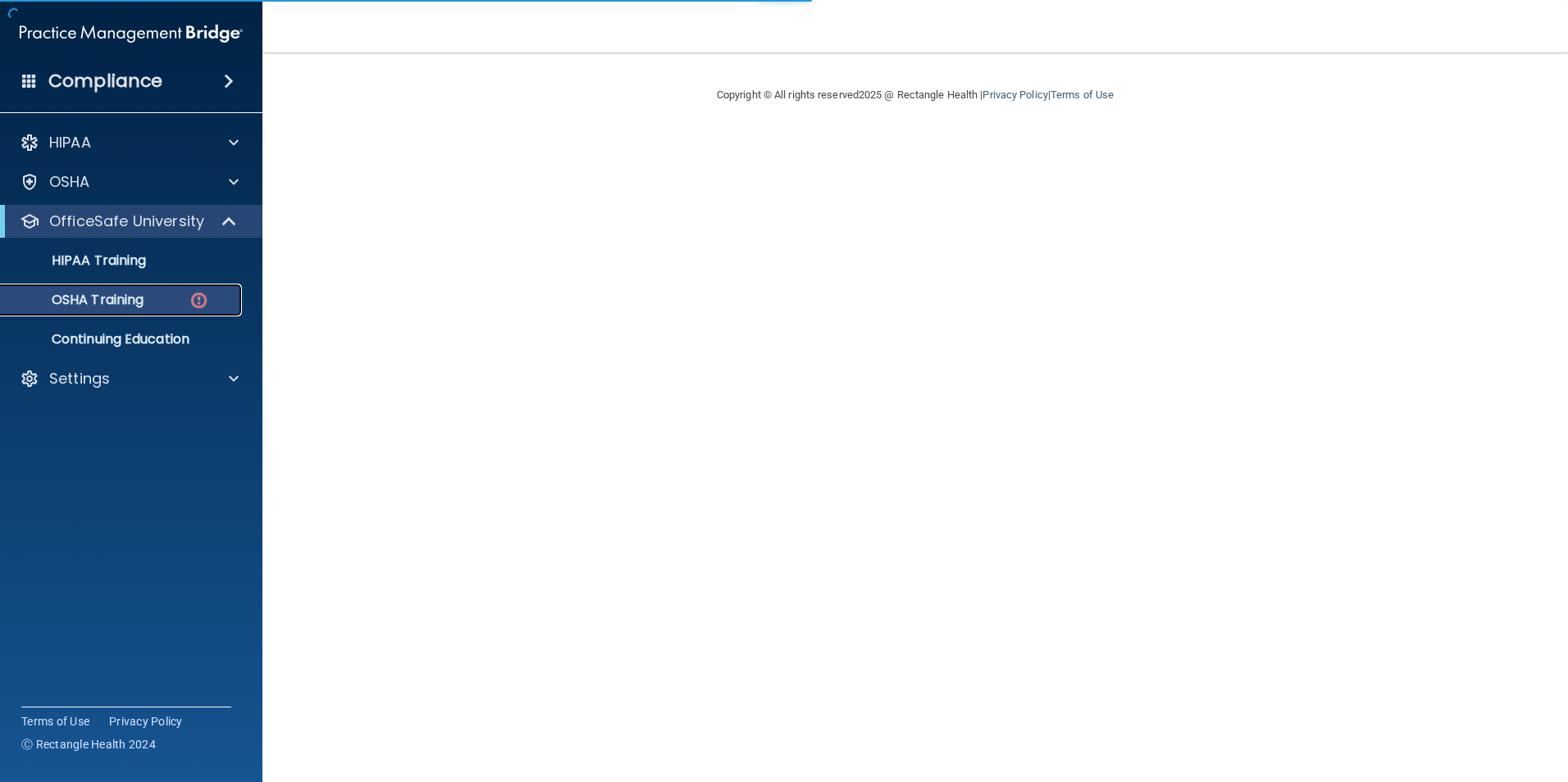
click at [190, 306] on img at bounding box center [199, 300] width 21 height 21
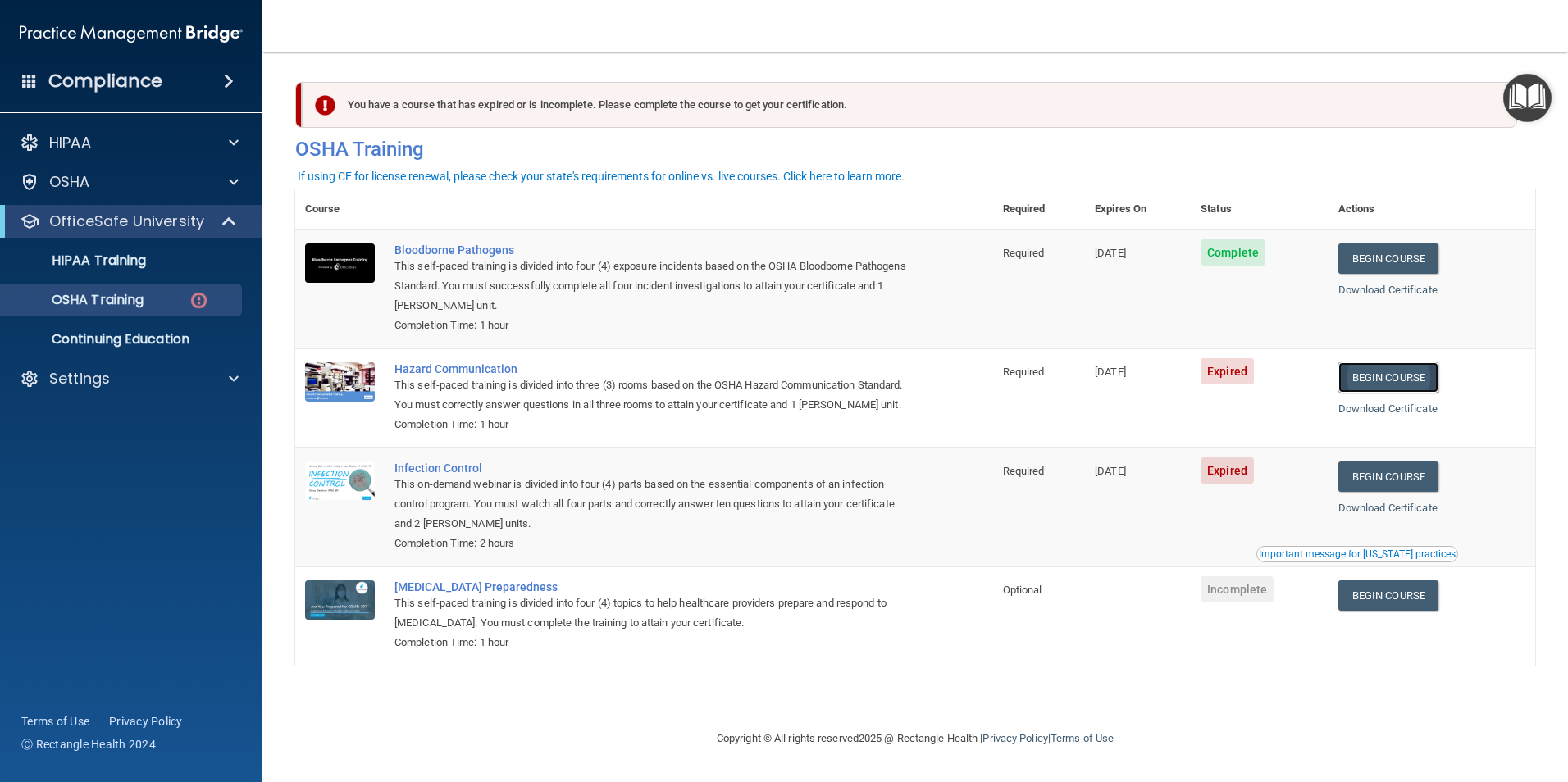
click at [1391, 370] on link "Begin Course" at bounding box center [1388, 377] width 100 height 31
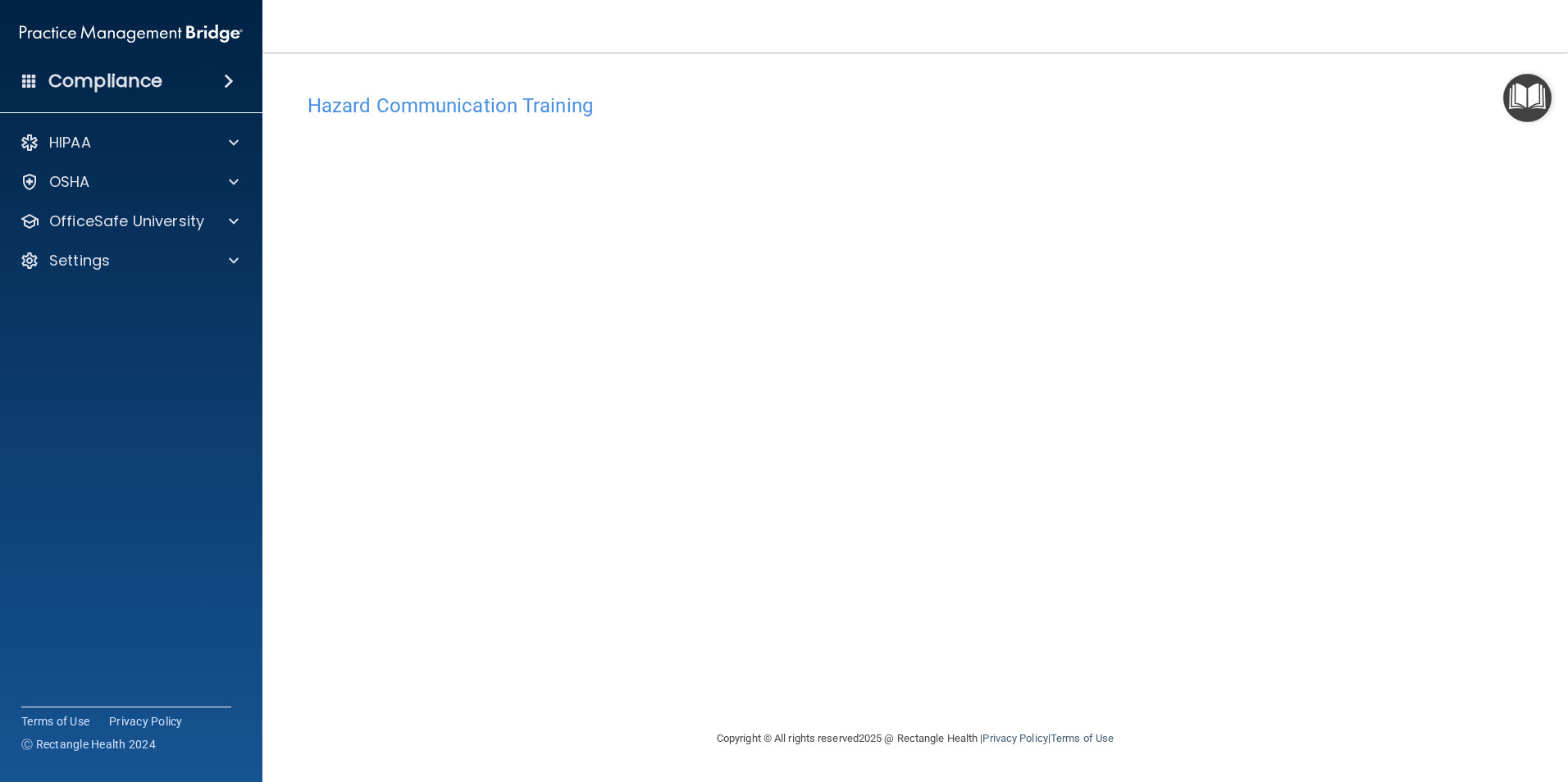
click at [1302, 32] on nav "Toggle navigation Bianca Gonzalez bianca_ga@yahoo.com Manage My Enterprise Elle…" at bounding box center [915, 26] width 1305 height 52
click at [231, 190] on span at bounding box center [233, 182] width 10 height 20
click at [220, 229] on link "Safety Data Sheets" at bounding box center [113, 221] width 258 height 33
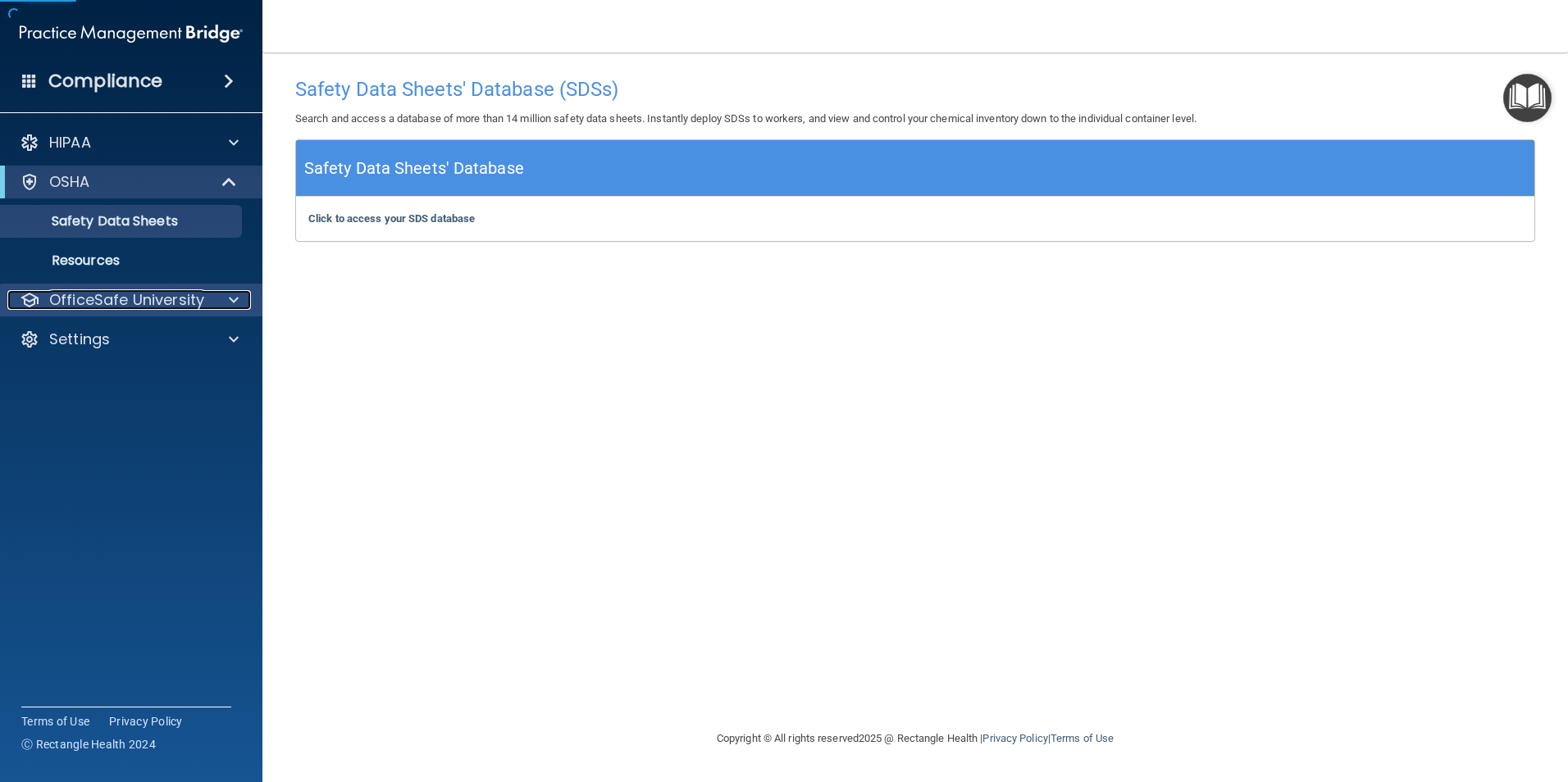
click at [211, 298] on div at bounding box center [230, 300] width 41 height 20
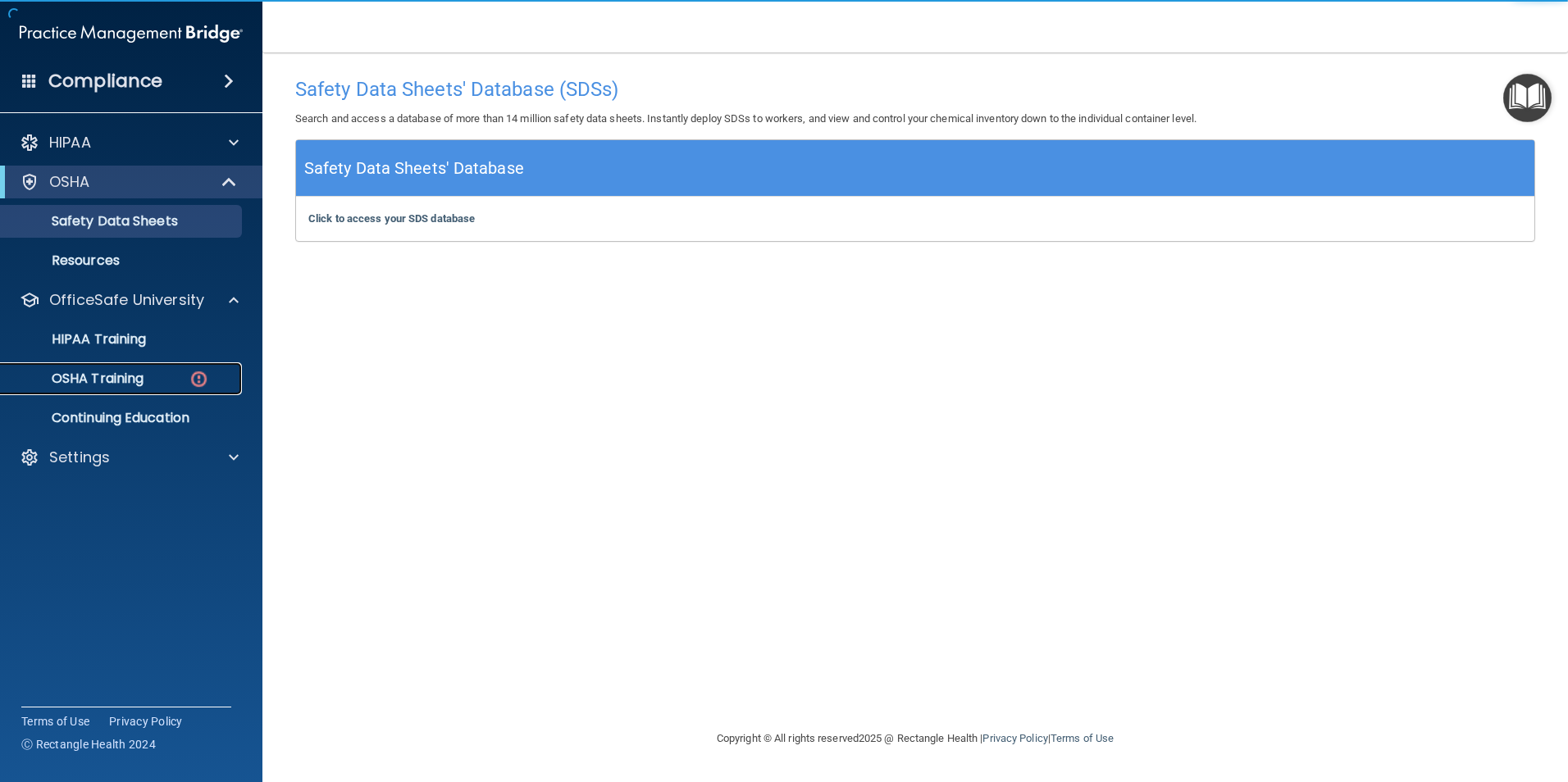
click at [201, 375] on img at bounding box center [199, 379] width 21 height 21
